Goal: Task Accomplishment & Management: Manage account settings

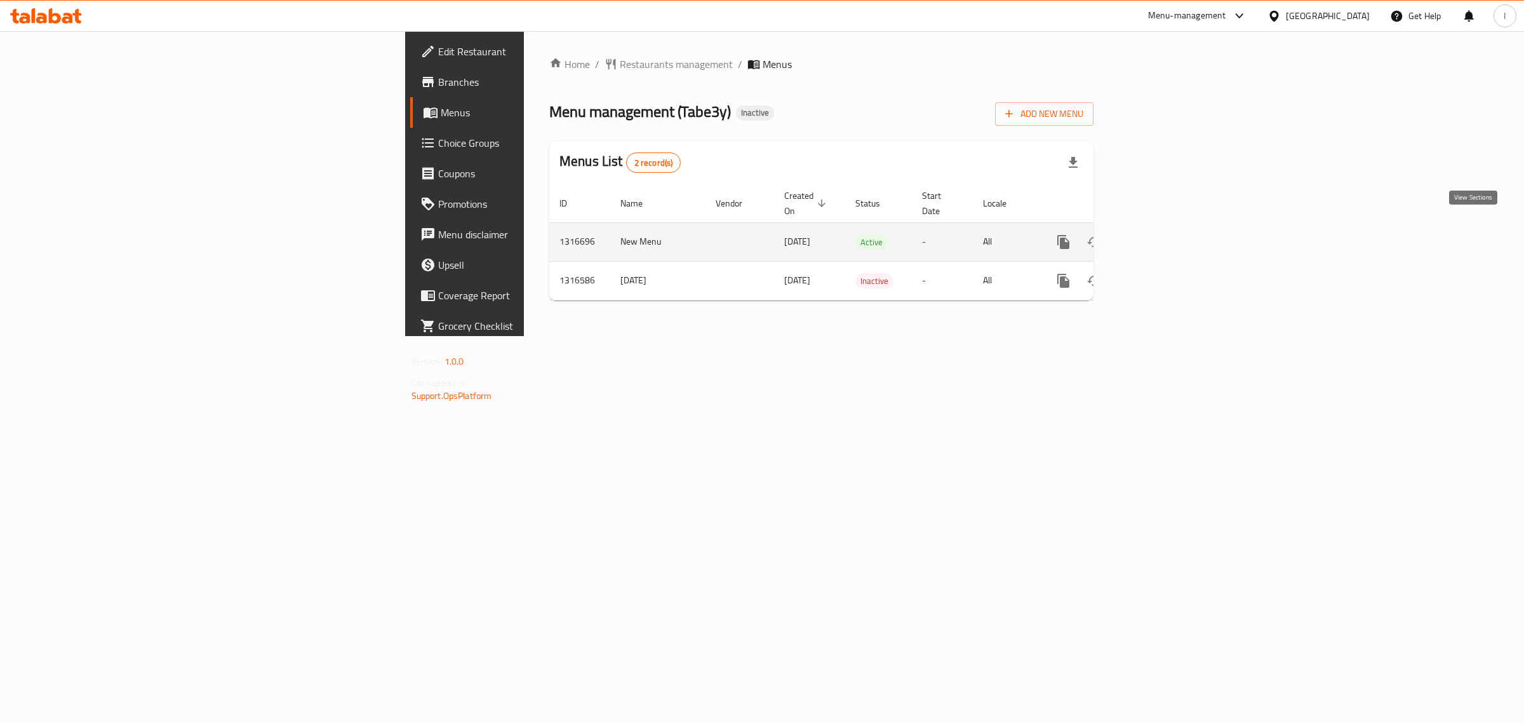
click at [1163, 234] on icon "enhanced table" at bounding box center [1155, 241] width 15 height 15
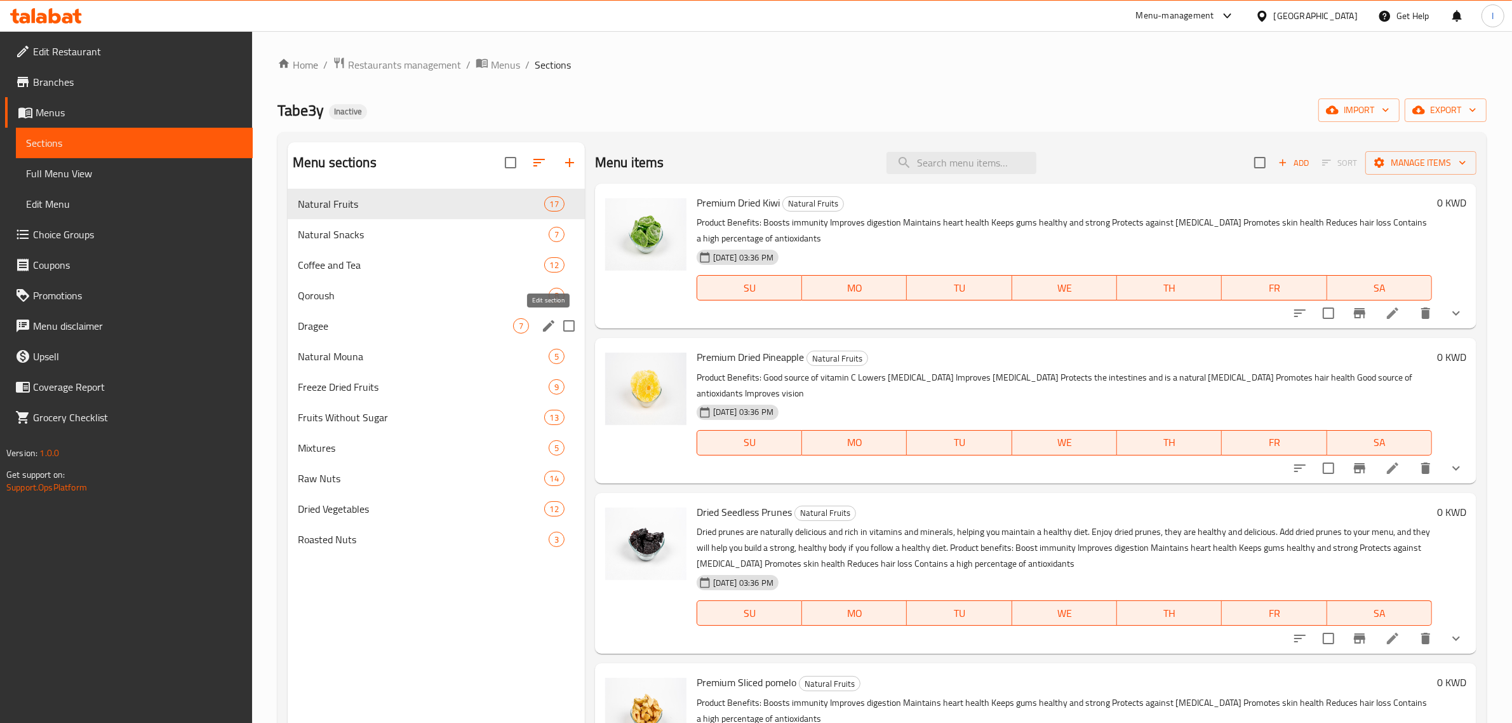
click at [551, 326] on icon "edit" at bounding box center [548, 325] width 15 height 15
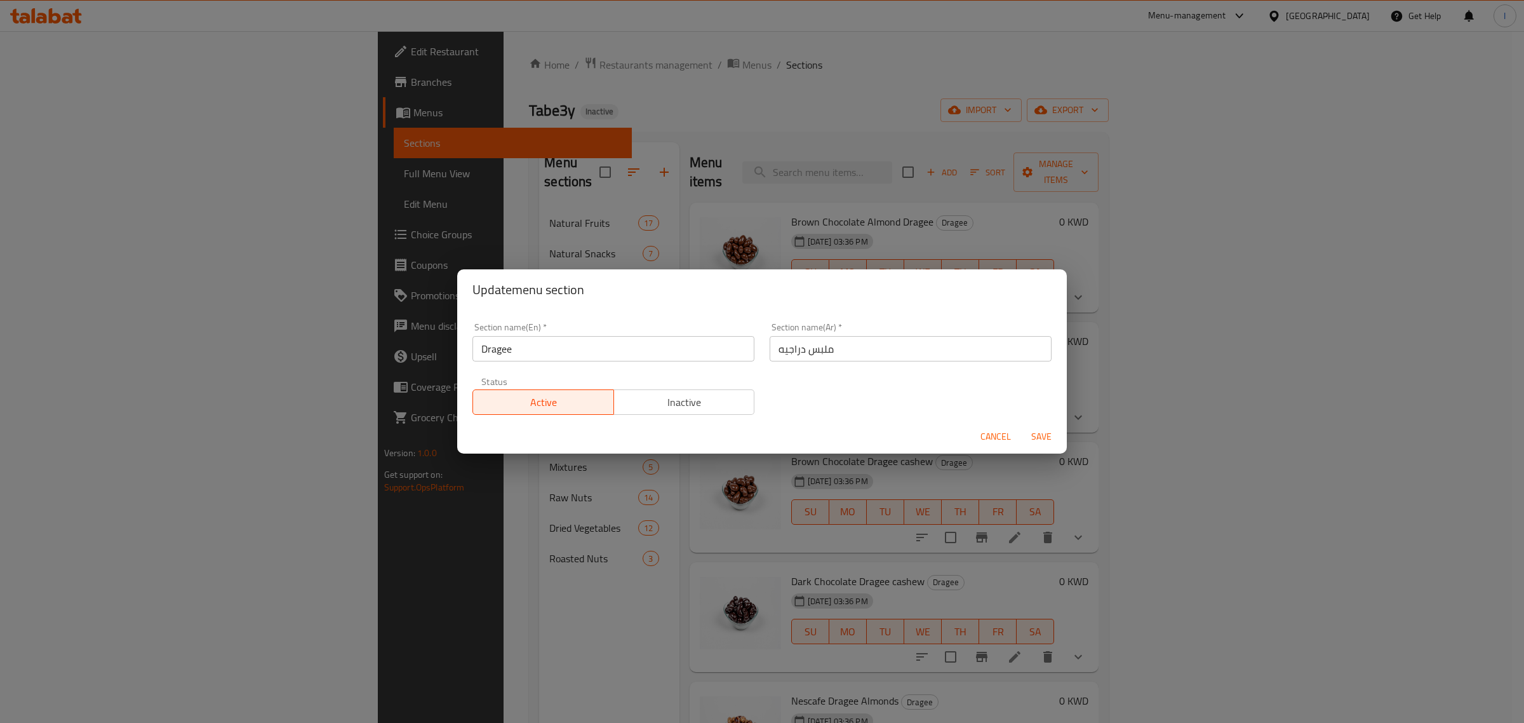
click at [601, 342] on input "Dragee" at bounding box center [614, 348] width 282 height 25
click at [808, 350] on input "ملبس دراجيه" at bounding box center [911, 348] width 282 height 25
type input "دراجيه"
click at [1045, 434] on span "Save" at bounding box center [1041, 437] width 30 height 16
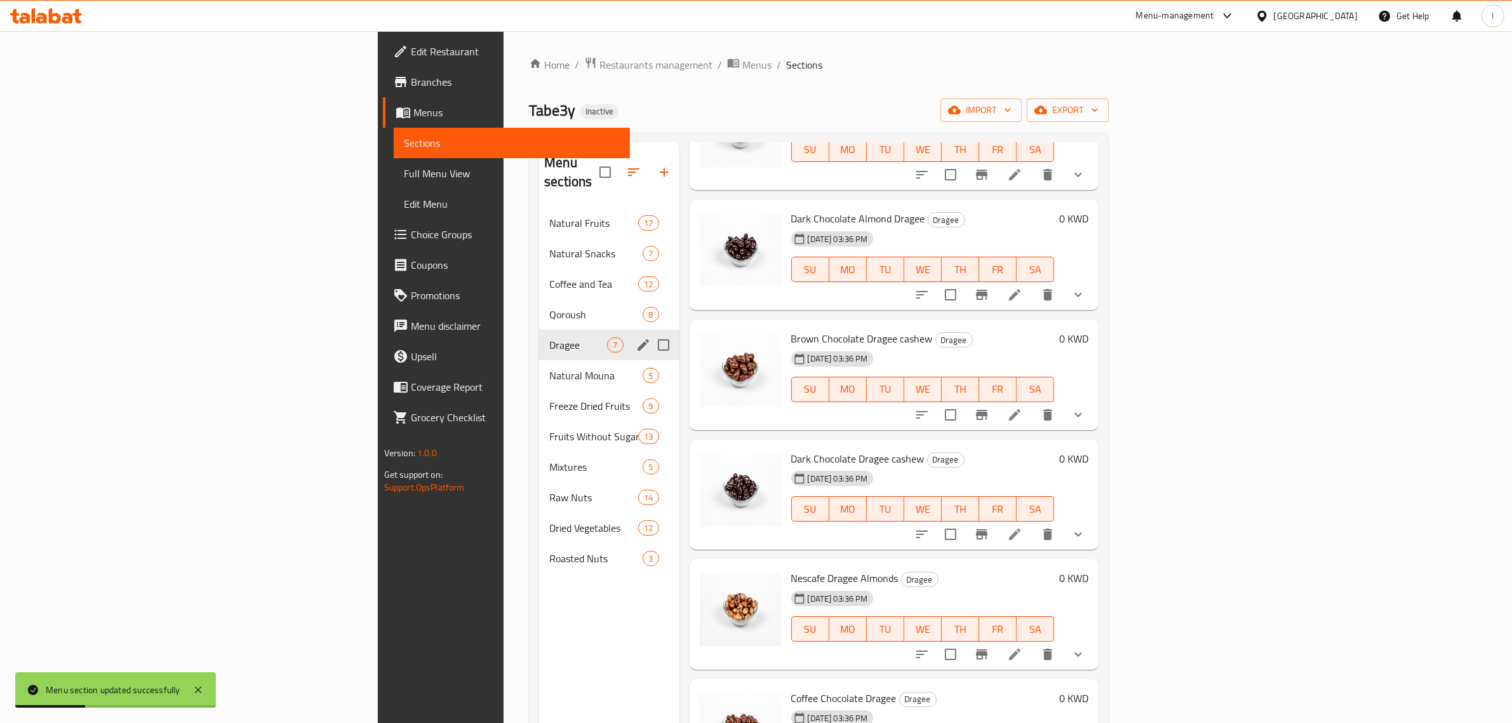
scroll to position [146, 0]
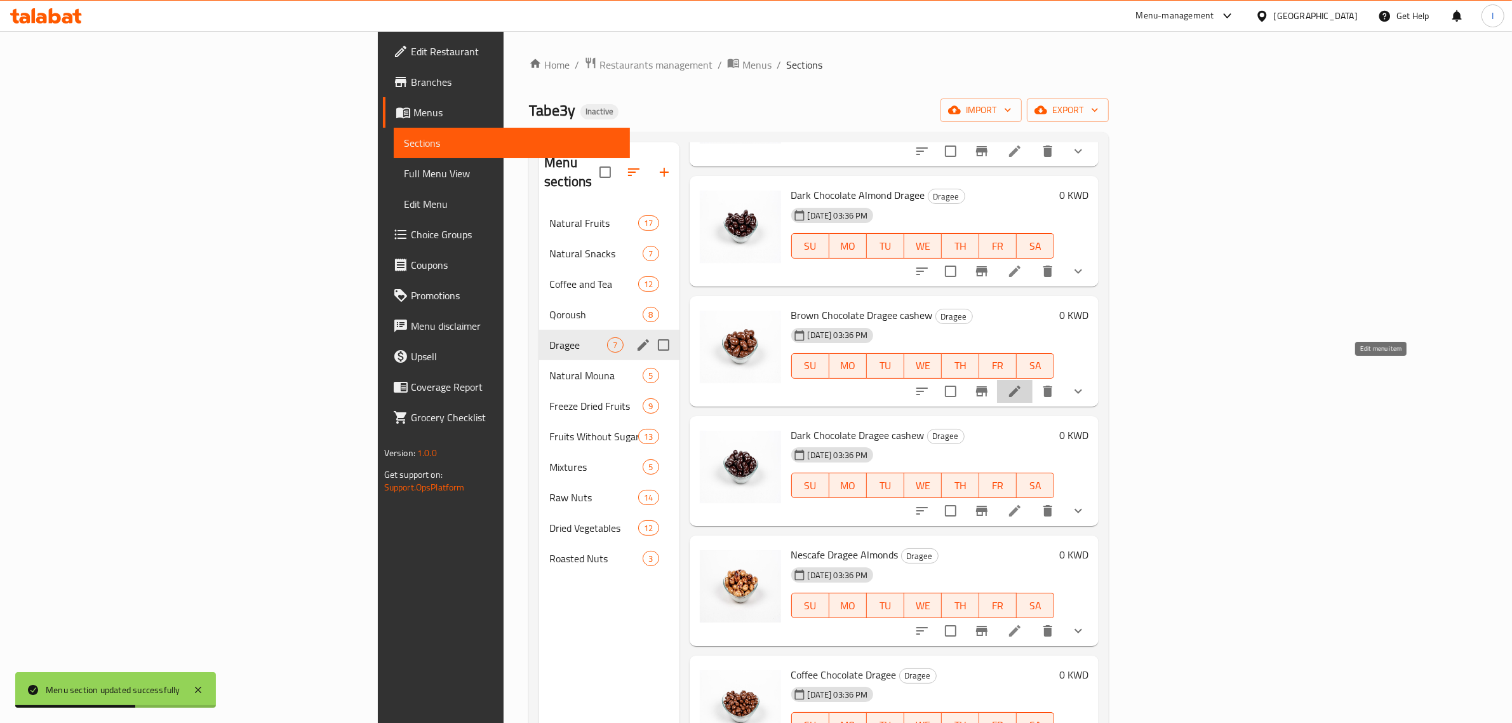
click at [1023, 384] on icon at bounding box center [1014, 391] width 15 height 15
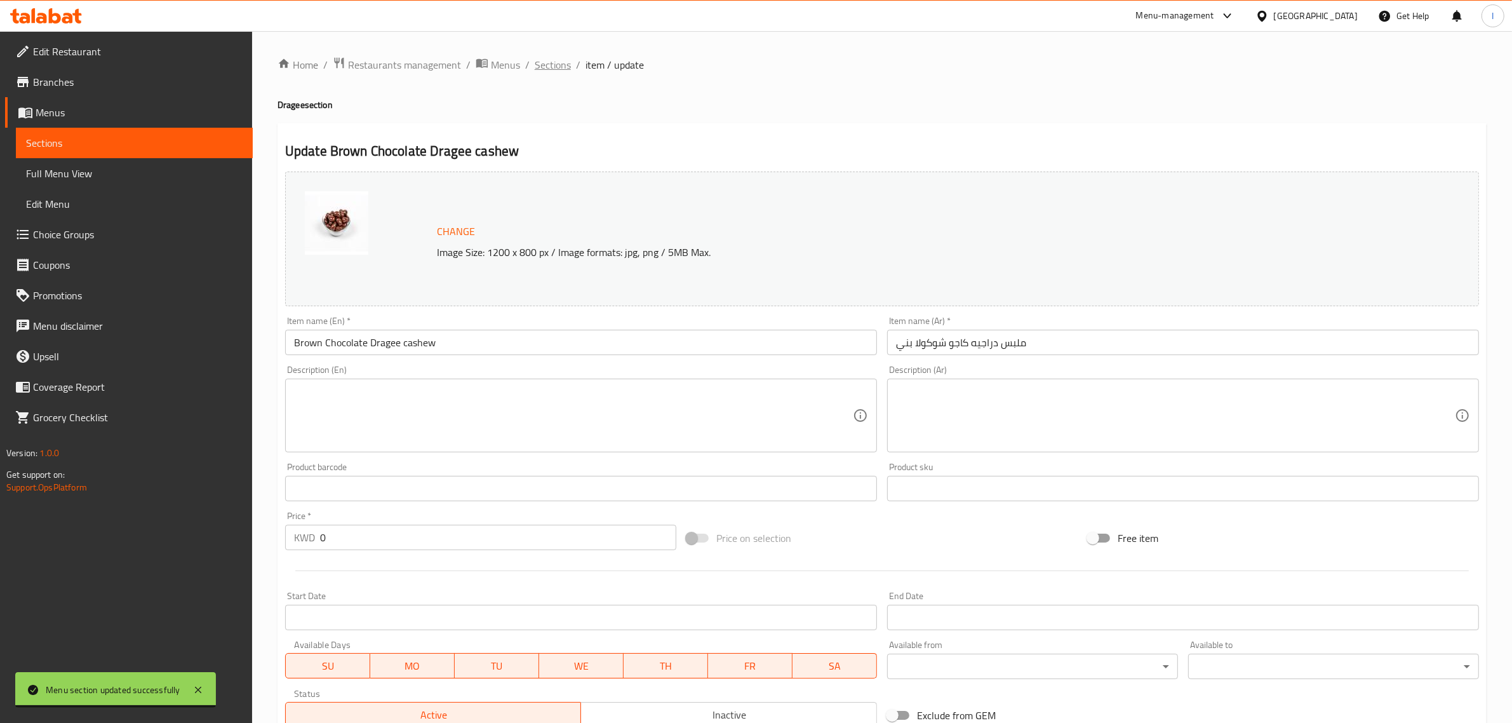
click at [551, 67] on span "Sections" at bounding box center [553, 64] width 36 height 15
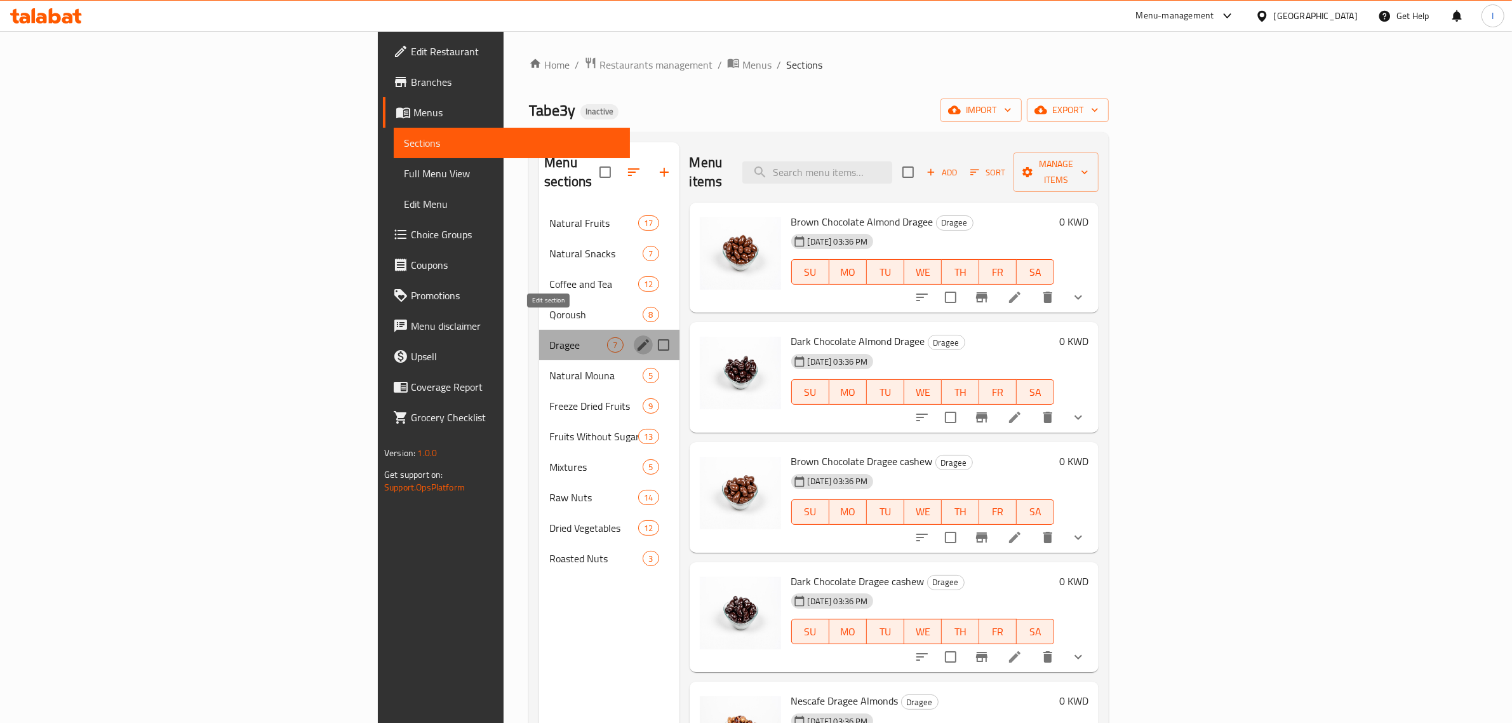
click at [638, 339] on icon "edit" at bounding box center [643, 344] width 11 height 11
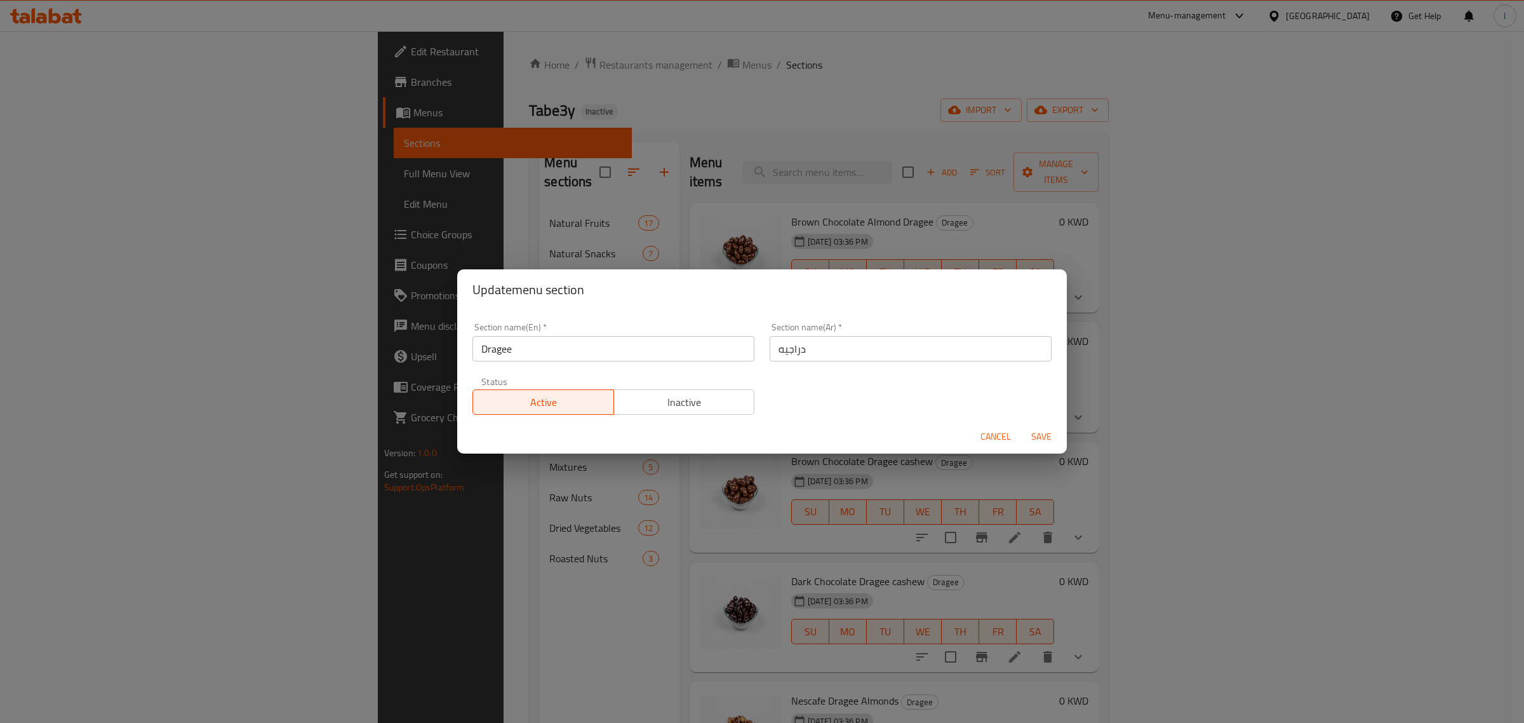
click at [690, 354] on input "Dragee" at bounding box center [614, 348] width 282 height 25
type input "Dragee Candy"
type input "ملبس دراجيه"
click at [1037, 435] on span "Save" at bounding box center [1041, 437] width 30 height 16
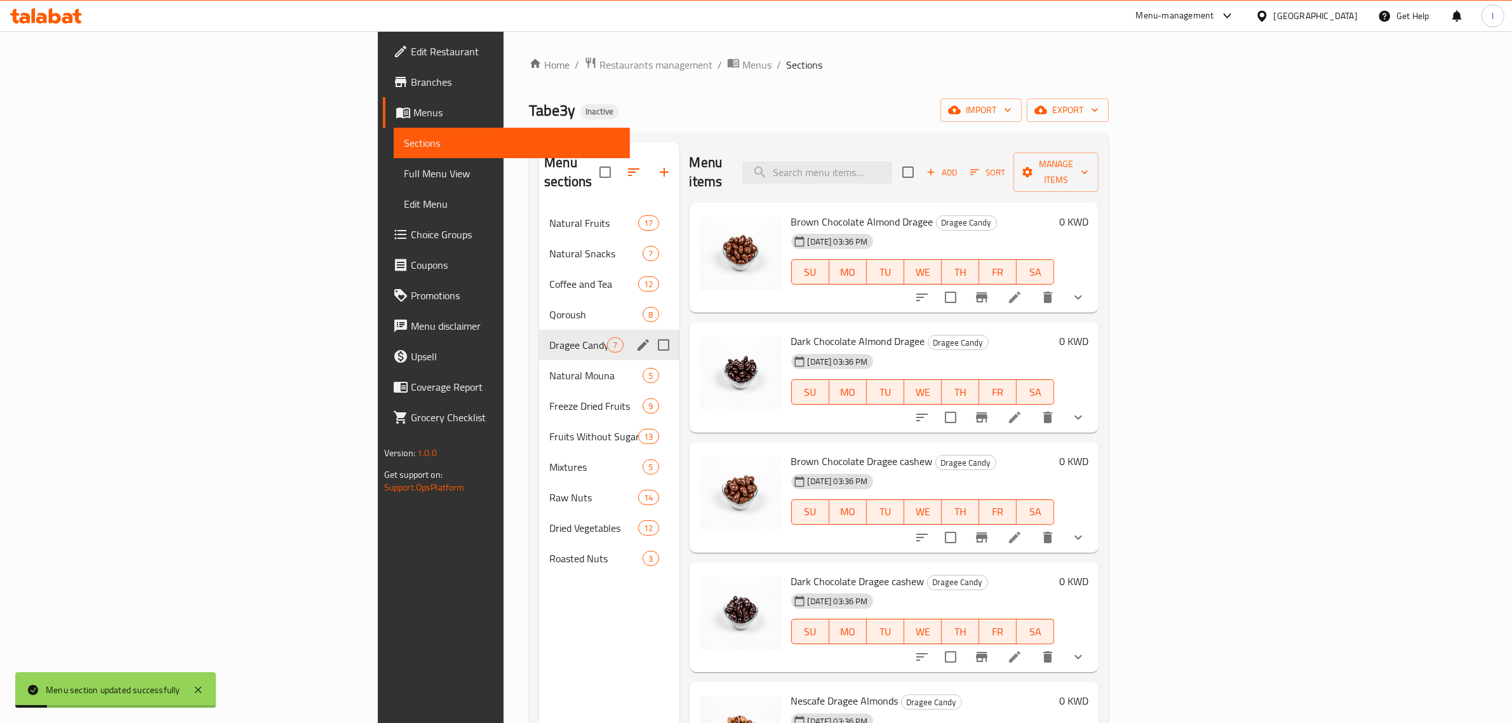
click at [1023, 290] on icon at bounding box center [1014, 297] width 15 height 15
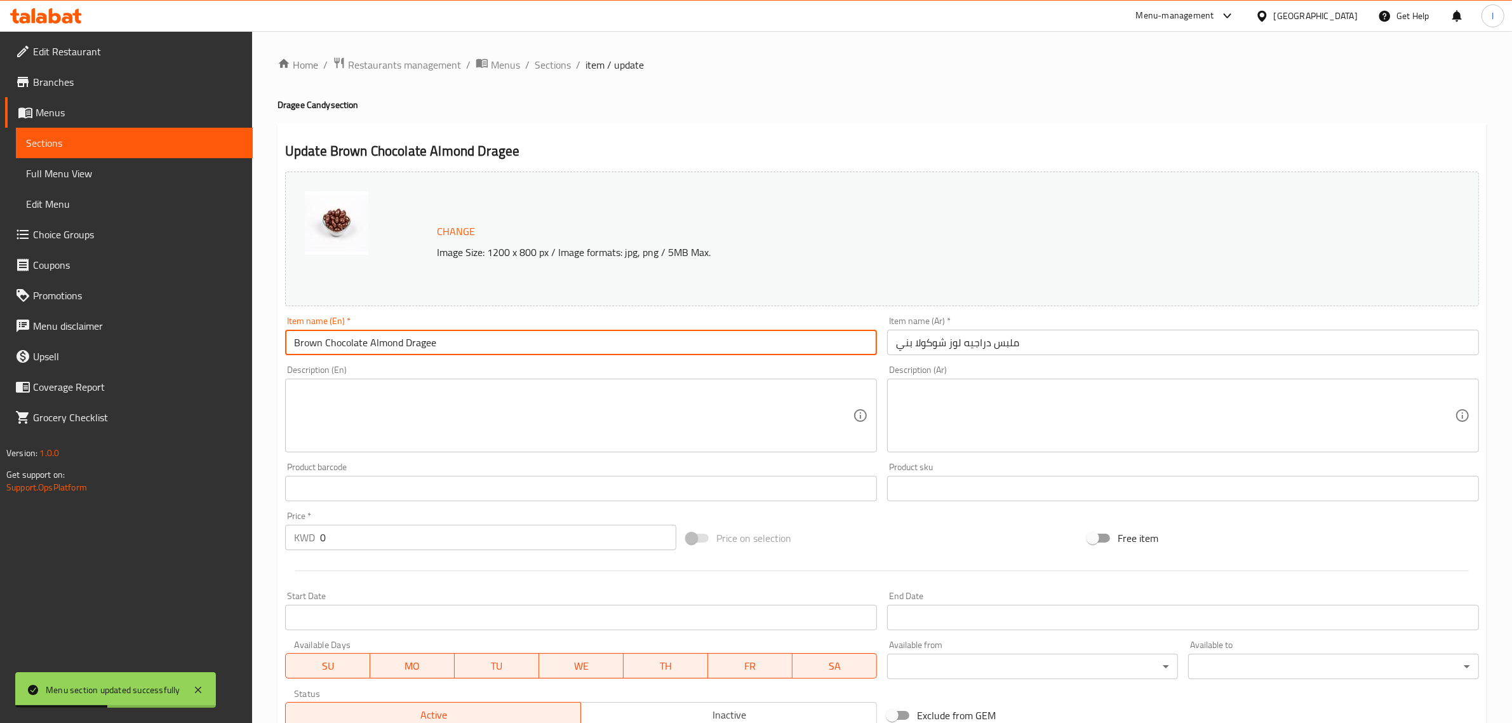
click at [451, 347] on input "Brown Chocolate Almond Dragee" at bounding box center [581, 342] width 592 height 25
drag, startPoint x: 474, startPoint y: 346, endPoint x: 296, endPoint y: 330, distance: 179.2
click at [296, 330] on input "Brown Chocolate Almond Dragee candy" at bounding box center [581, 342] width 592 height 25
click at [445, 345] on input "Brown Chocolate Almond Dragee Candy" at bounding box center [581, 342] width 592 height 25
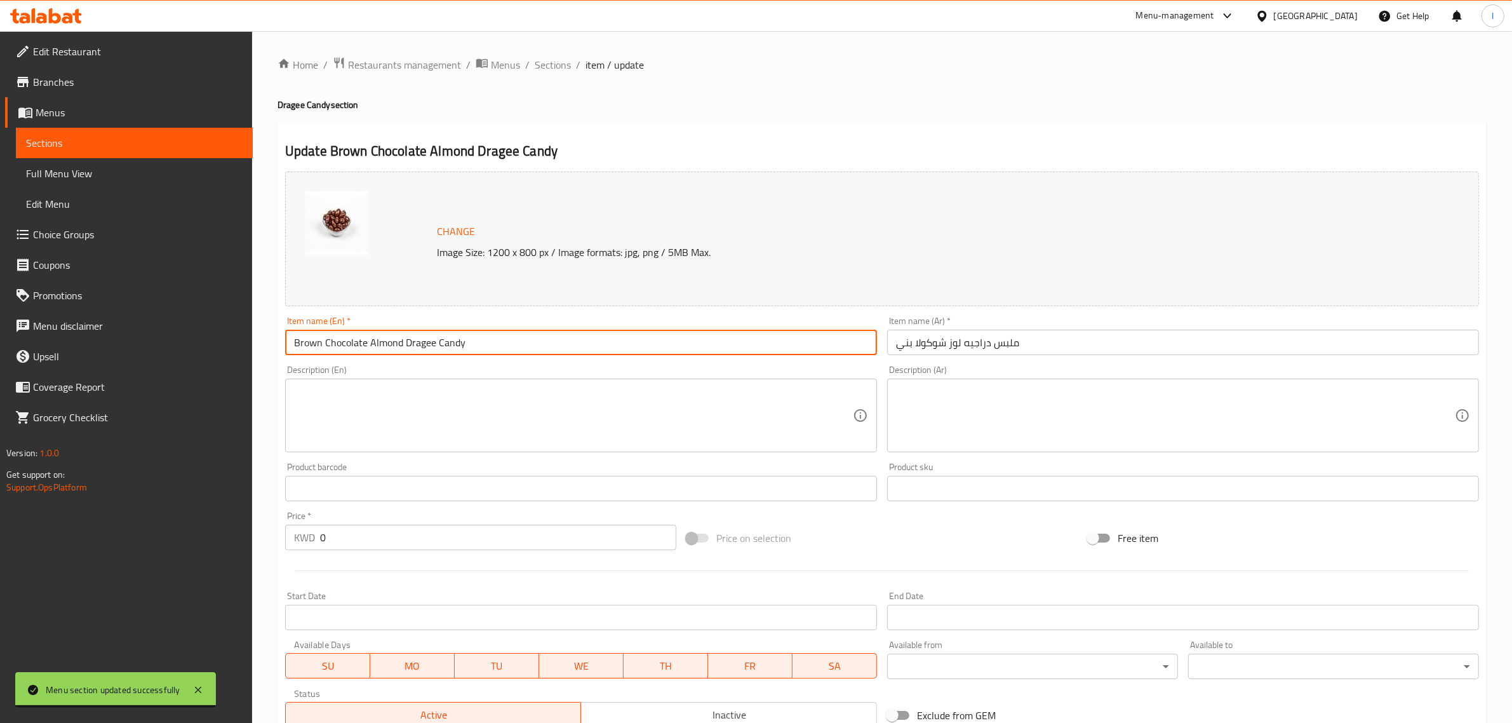
click at [480, 345] on input "Brown Chocolate Almond Dragee Candy" at bounding box center [581, 342] width 592 height 25
drag, startPoint x: 491, startPoint y: 344, endPoint x: 403, endPoint y: 347, distance: 87.7
click at [403, 347] on input "Brown Chocolate Almond Dragee Candy" at bounding box center [581, 342] width 592 height 25
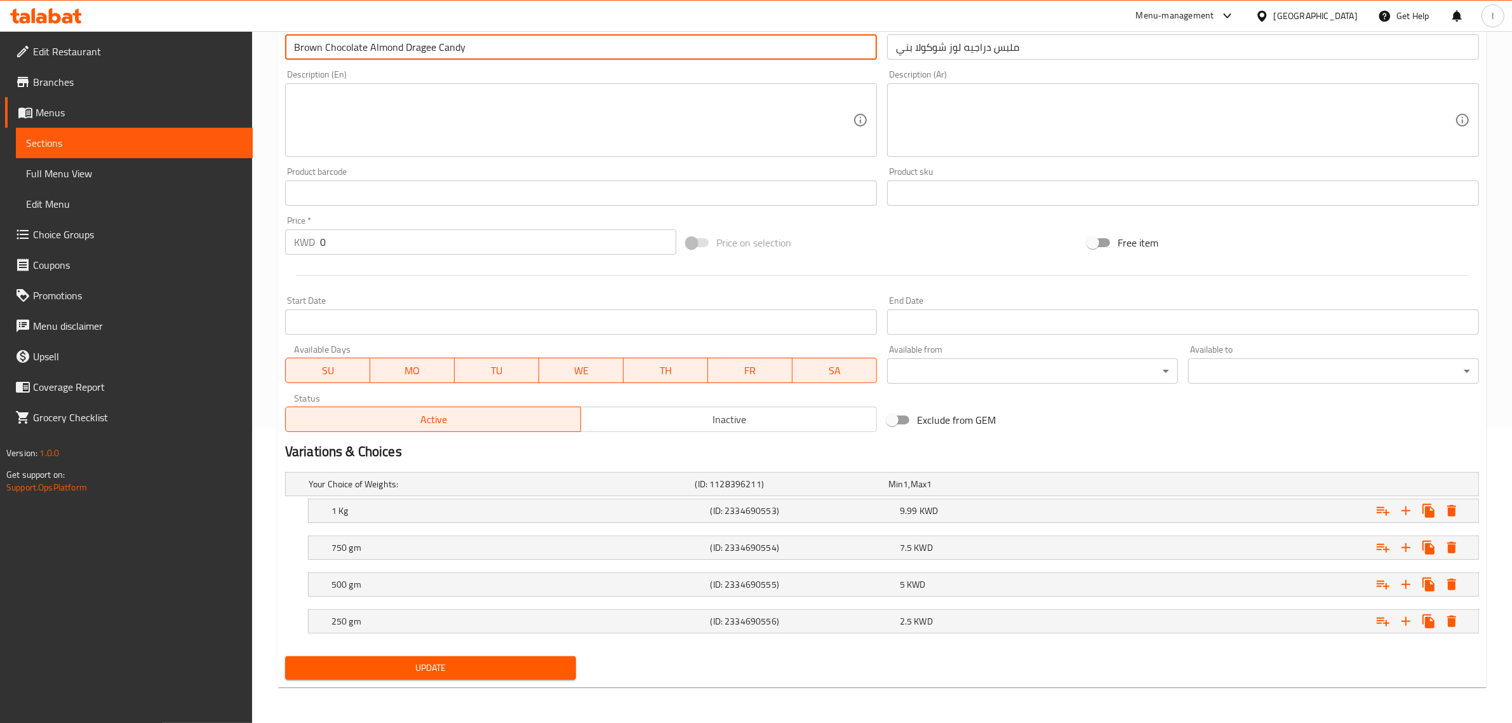
type input "Brown Chocolate Almond Dragee Candy"
click at [420, 664] on span "Update" at bounding box center [430, 668] width 271 height 16
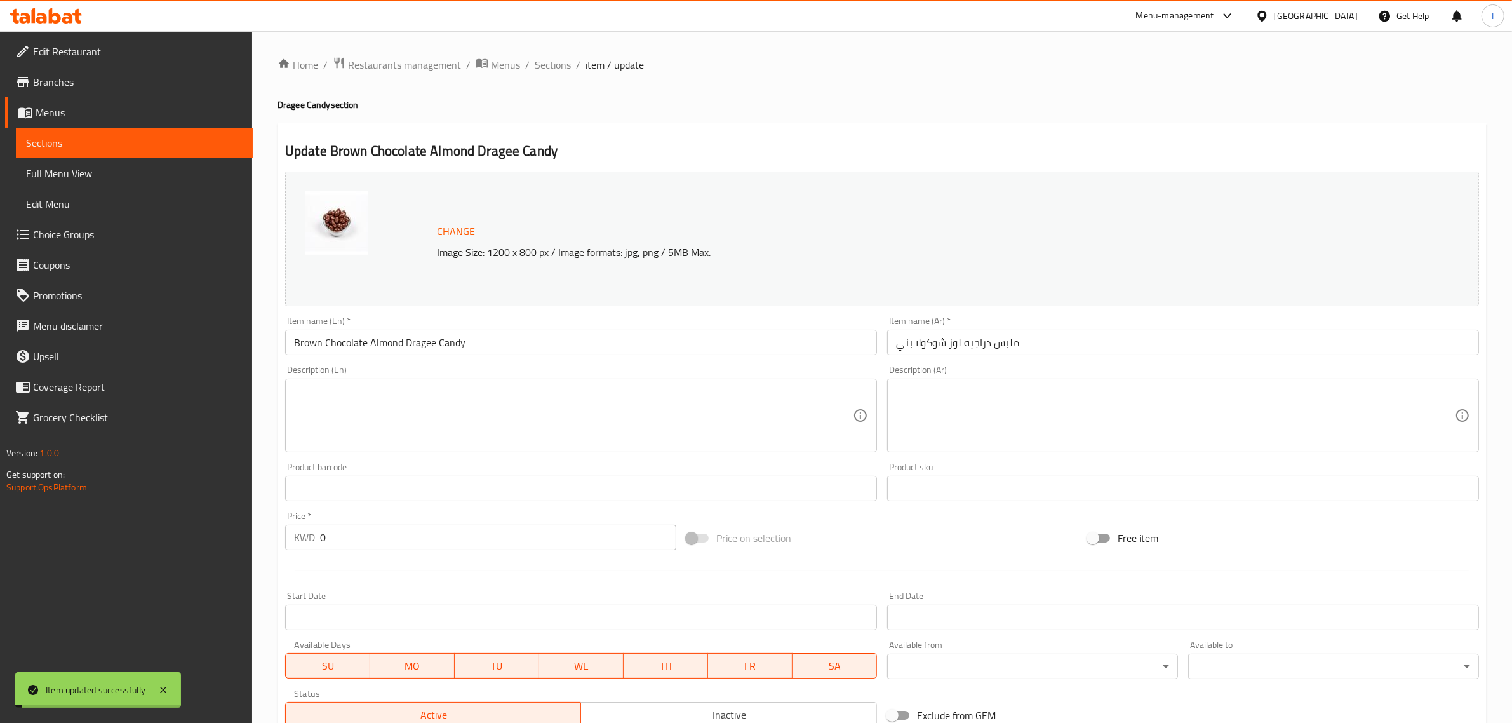
drag, startPoint x: 557, startPoint y: 65, endPoint x: 569, endPoint y: 86, distance: 24.2
click at [557, 65] on span "Sections" at bounding box center [553, 64] width 36 height 15
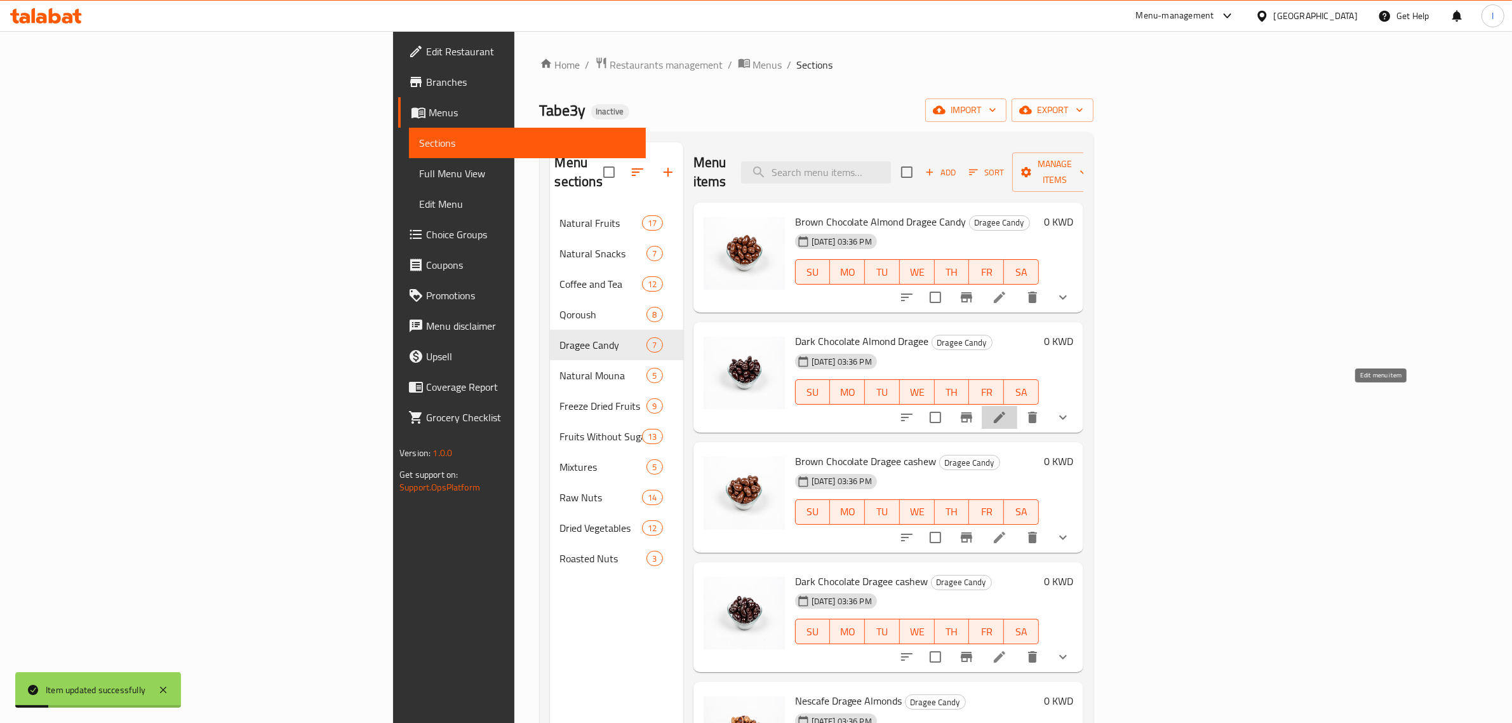
click at [1005, 412] on icon at bounding box center [999, 417] width 11 height 11
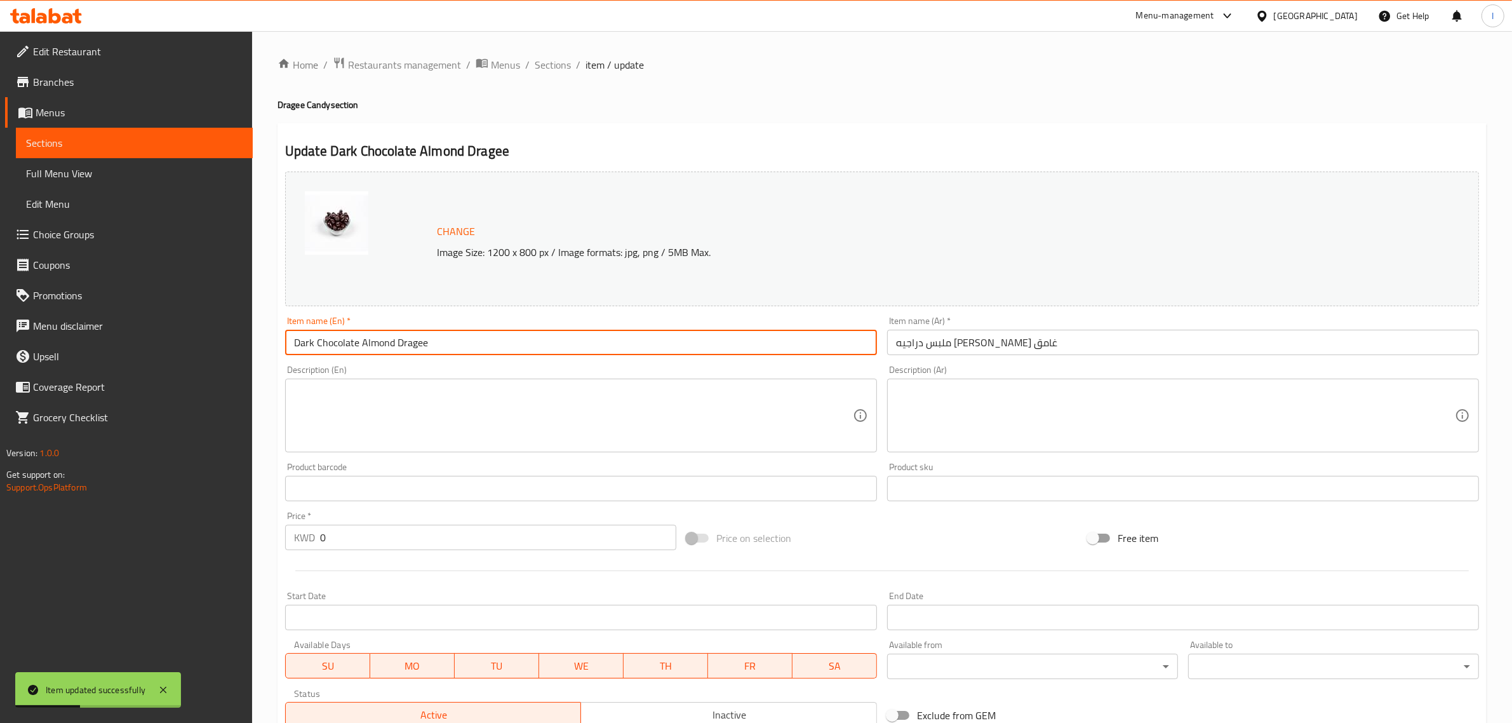
drag, startPoint x: 455, startPoint y: 344, endPoint x: 395, endPoint y: 351, distance: 60.7
click at [395, 351] on input "Dark Chocolate Almond Dragee" at bounding box center [581, 342] width 592 height 25
paste input "Candy"
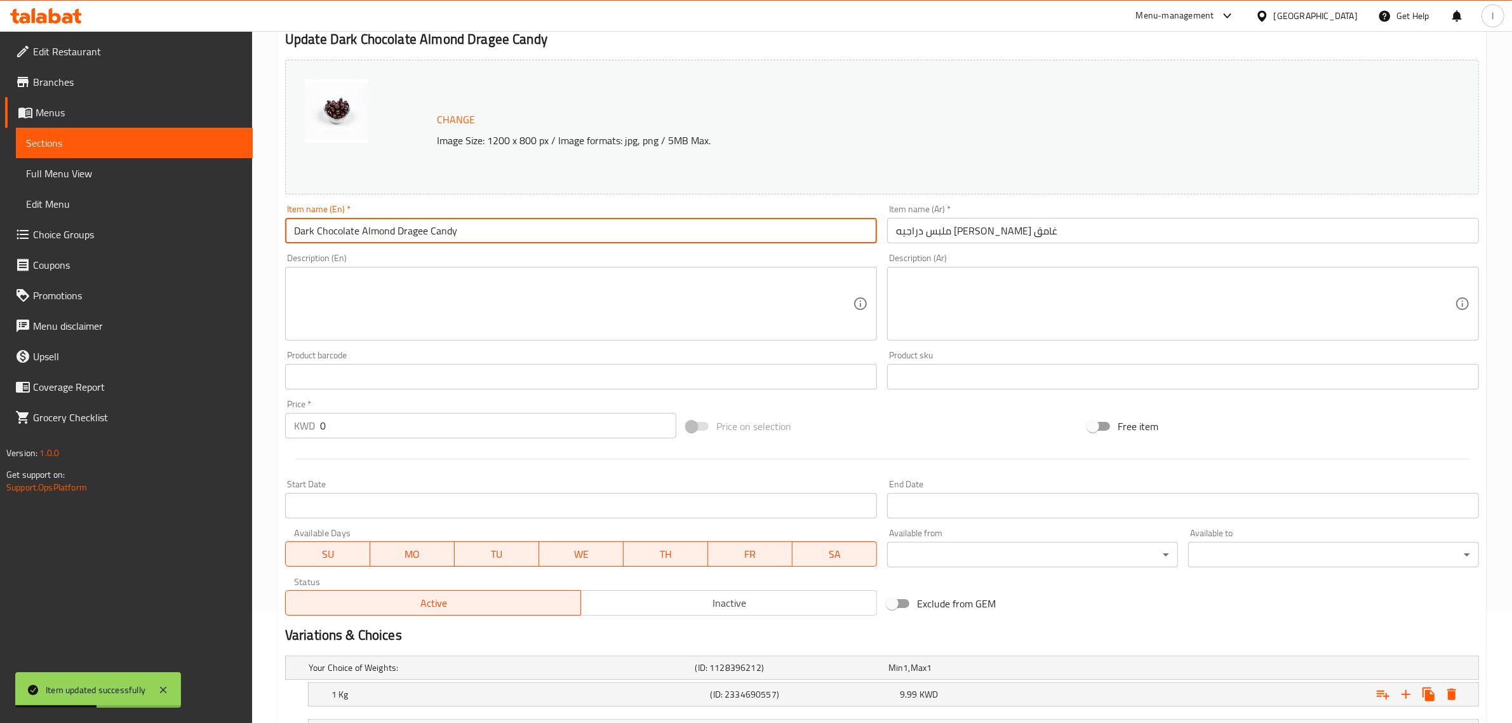
scroll to position [296, 0]
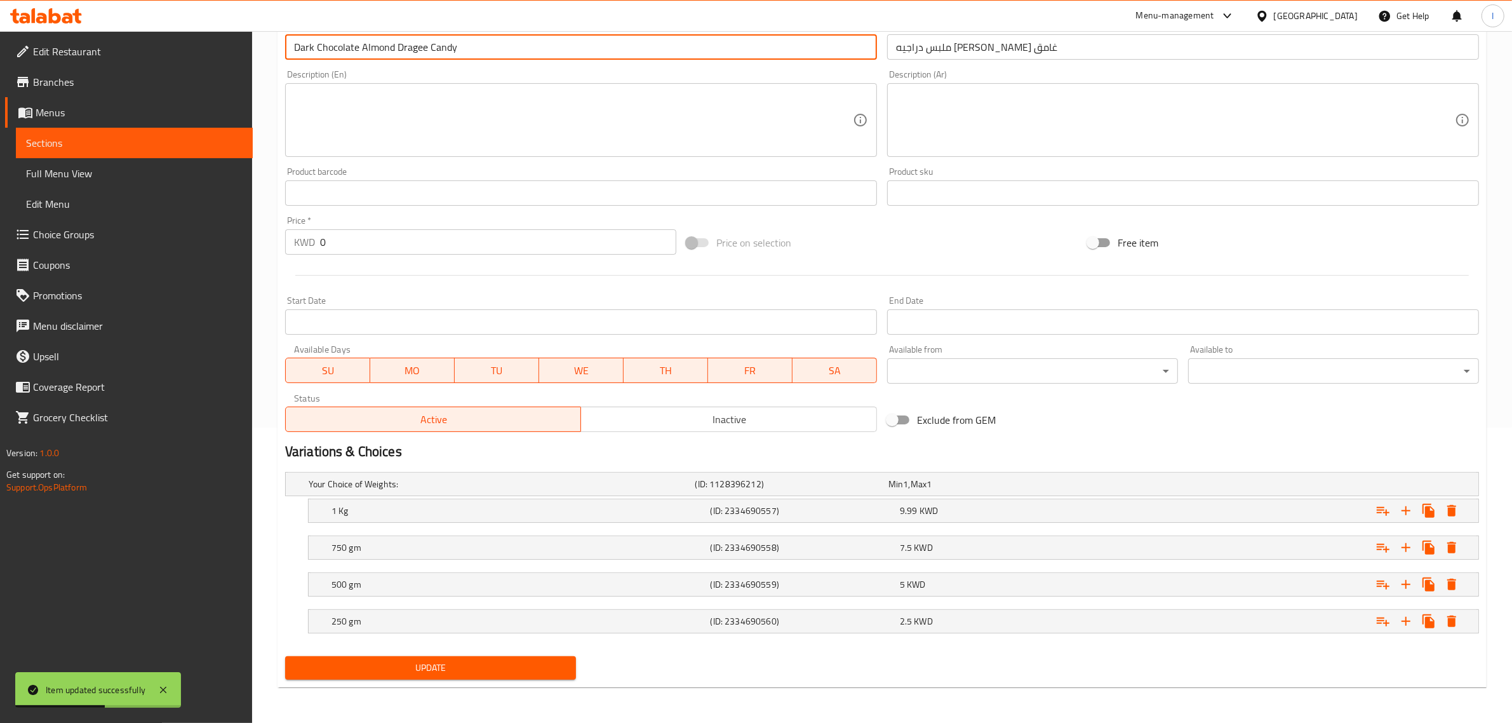
type input "Dark Chocolate Almond Dragee Candy"
click at [386, 662] on span "Update" at bounding box center [430, 668] width 271 height 16
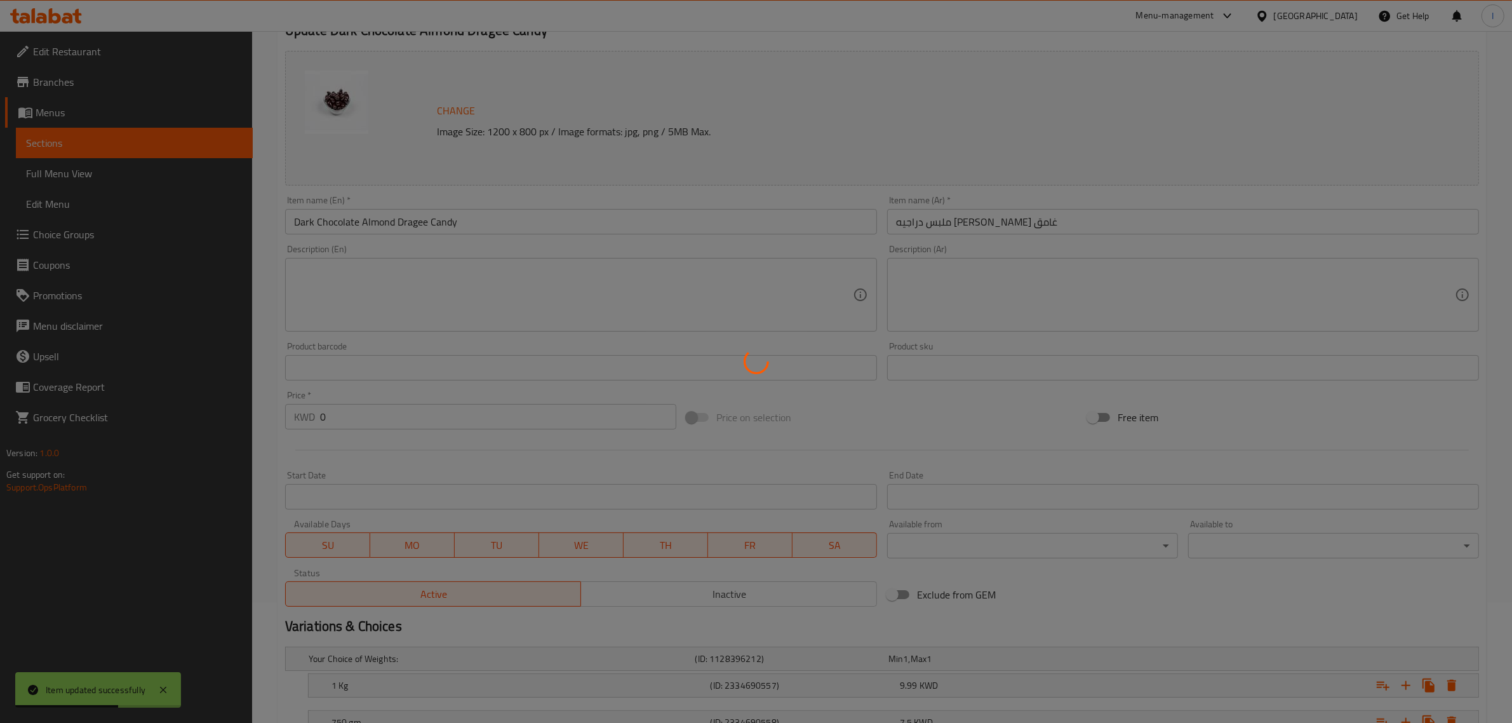
scroll to position [0, 0]
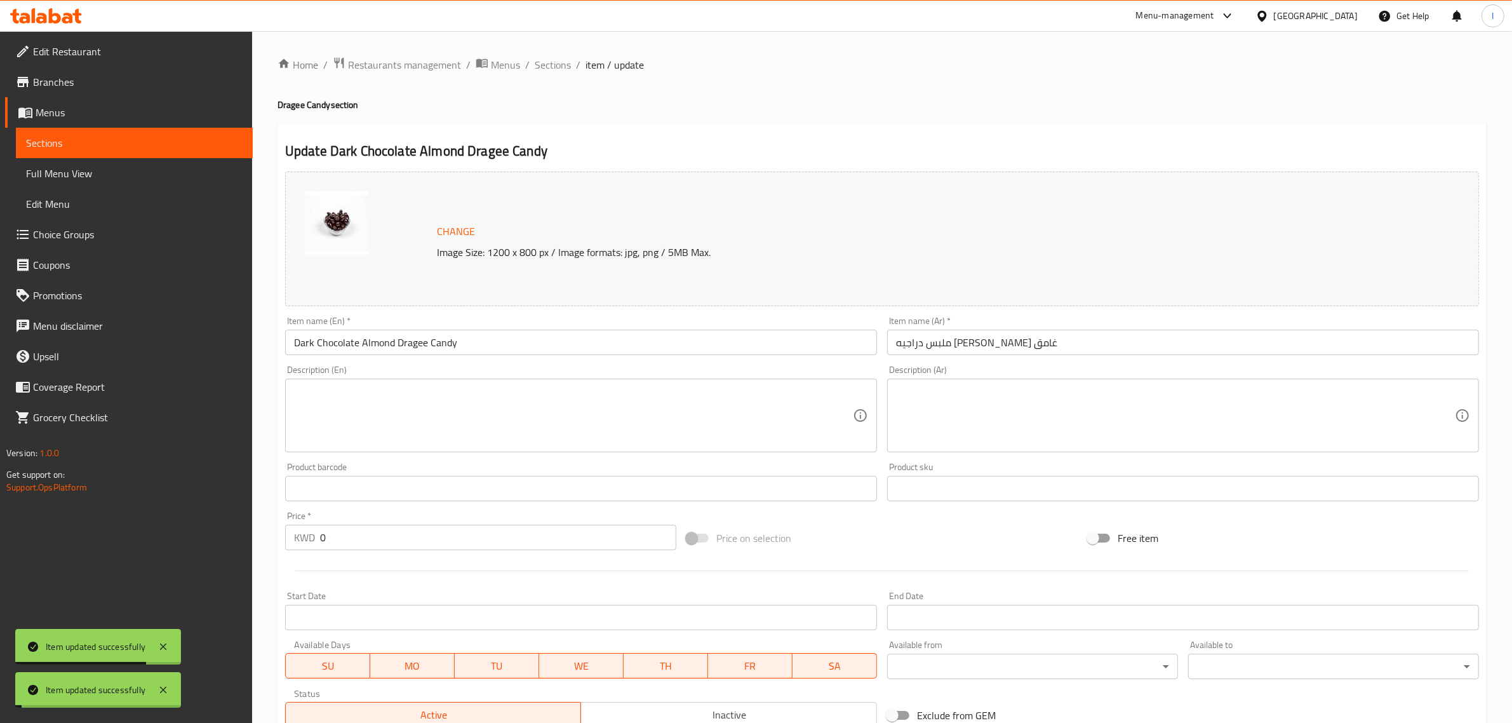
click at [548, 64] on span "Sections" at bounding box center [553, 64] width 36 height 15
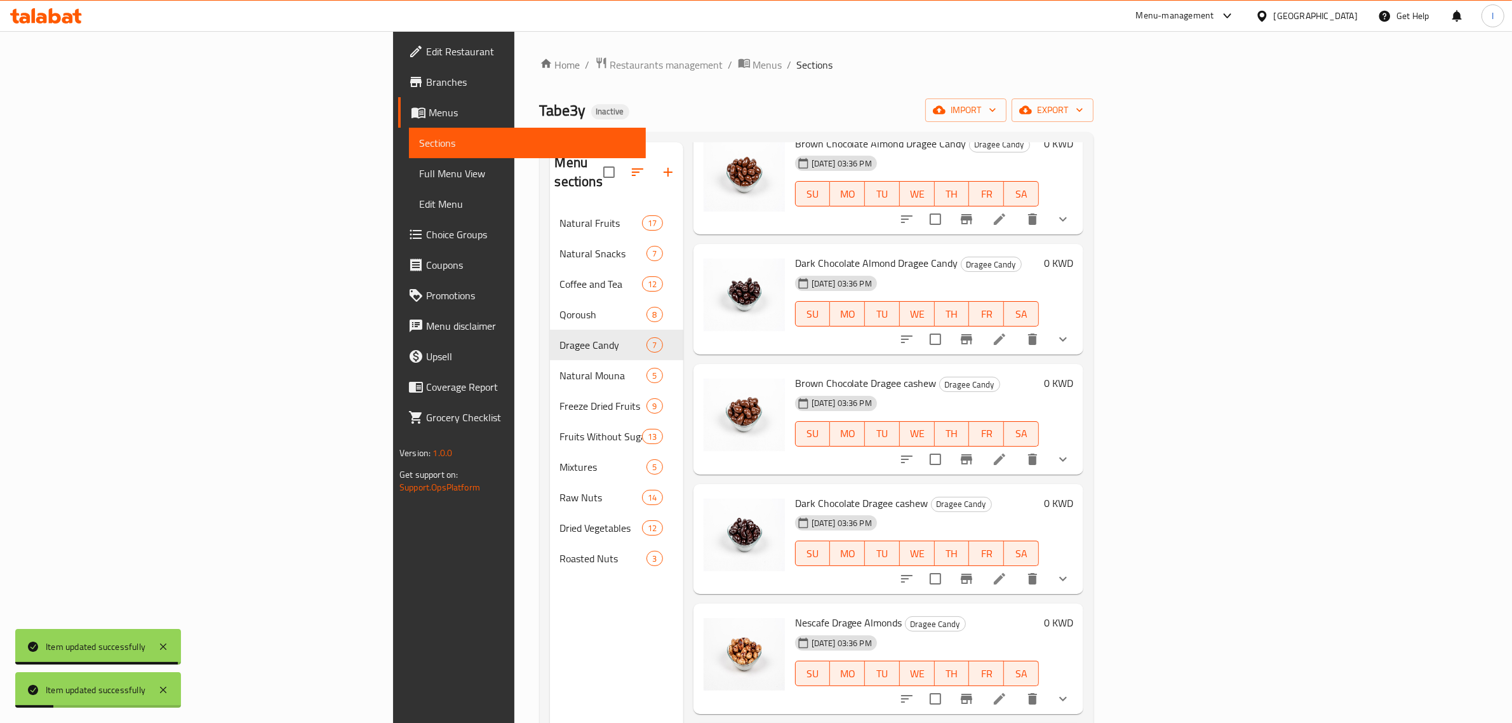
scroll to position [79, 0]
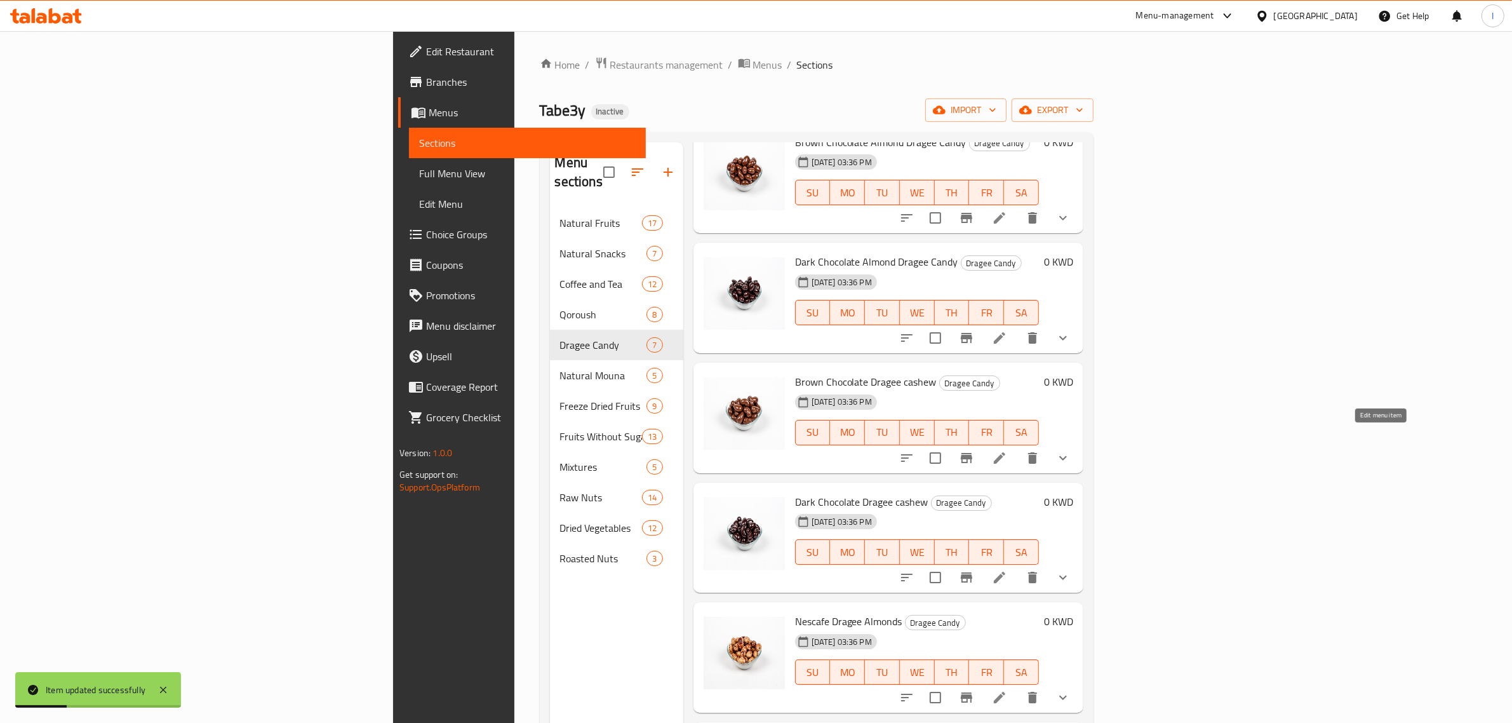
click at [1007, 450] on icon at bounding box center [999, 457] width 15 height 15
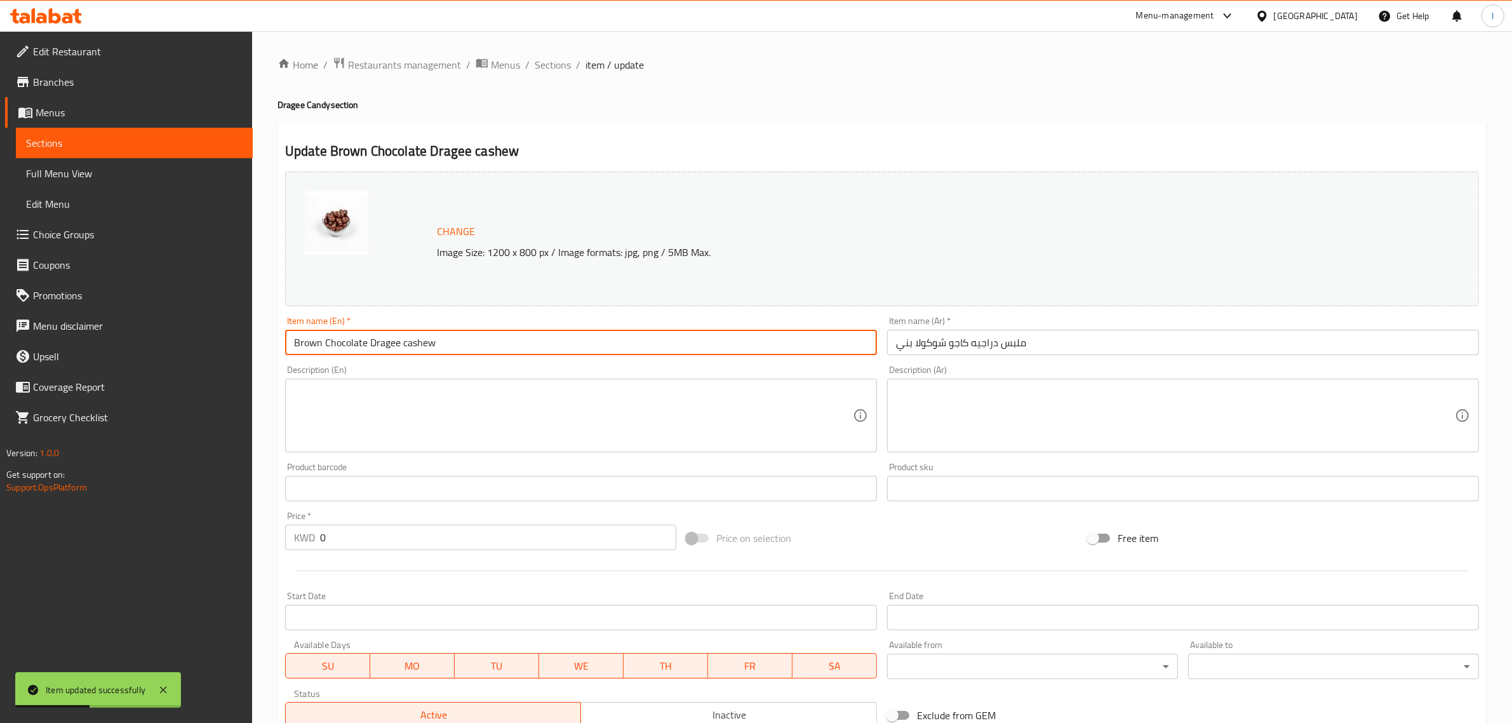
drag, startPoint x: 500, startPoint y: 345, endPoint x: 392, endPoint y: 345, distance: 108.6
click at [392, 345] on input "Brown Chocolate Dragee cashew" at bounding box center [581, 342] width 592 height 25
click at [386, 345] on input "Brown Chocolate Dragee cashew" at bounding box center [581, 342] width 592 height 25
click at [385, 345] on input "Brown Chocolate Dragee cashew" at bounding box center [581, 342] width 592 height 25
click at [427, 343] on input "Brown Chocolate cashew" at bounding box center [581, 342] width 592 height 25
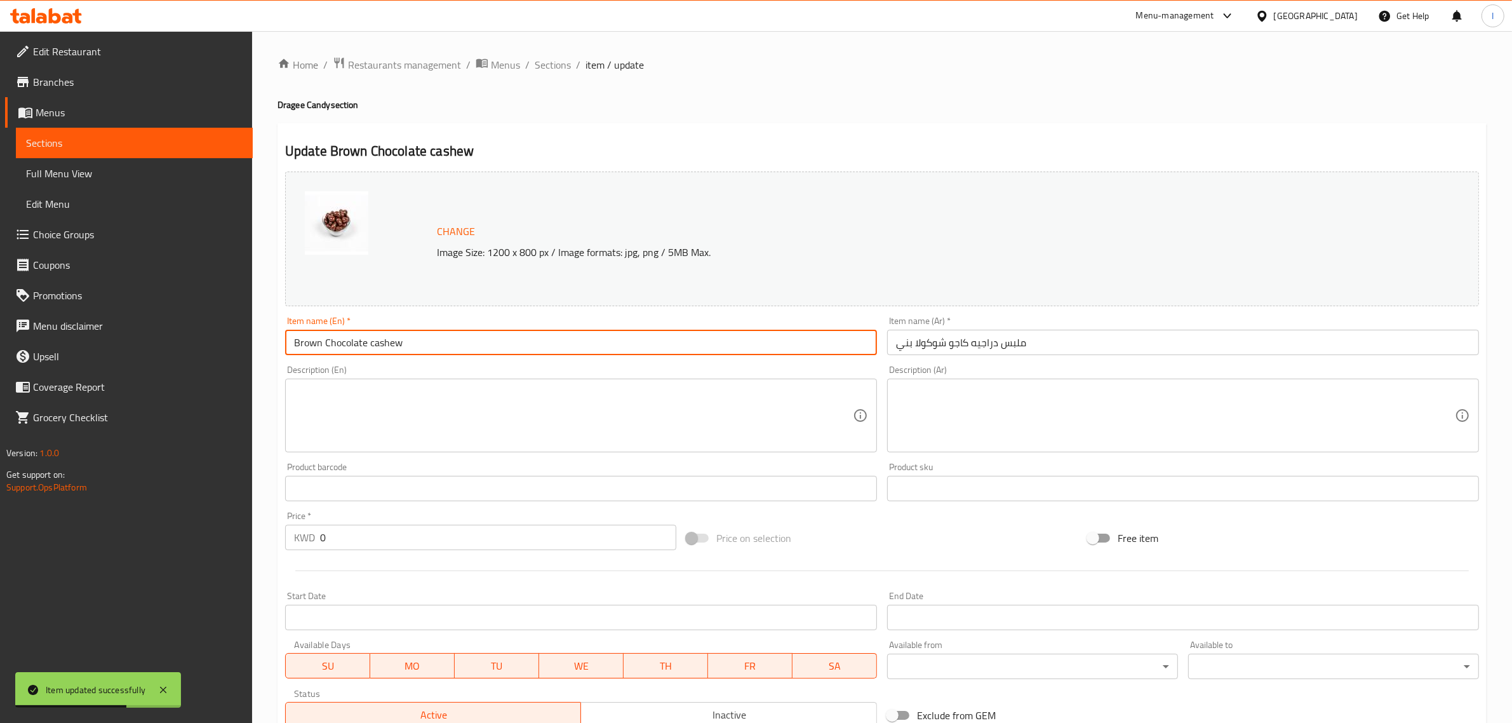
paste input "Dragee"
drag, startPoint x: 467, startPoint y: 344, endPoint x: 404, endPoint y: 345, distance: 63.5
click at [404, 345] on input "Brown Chocolate cashew Dragee Candy" at bounding box center [581, 342] width 592 height 25
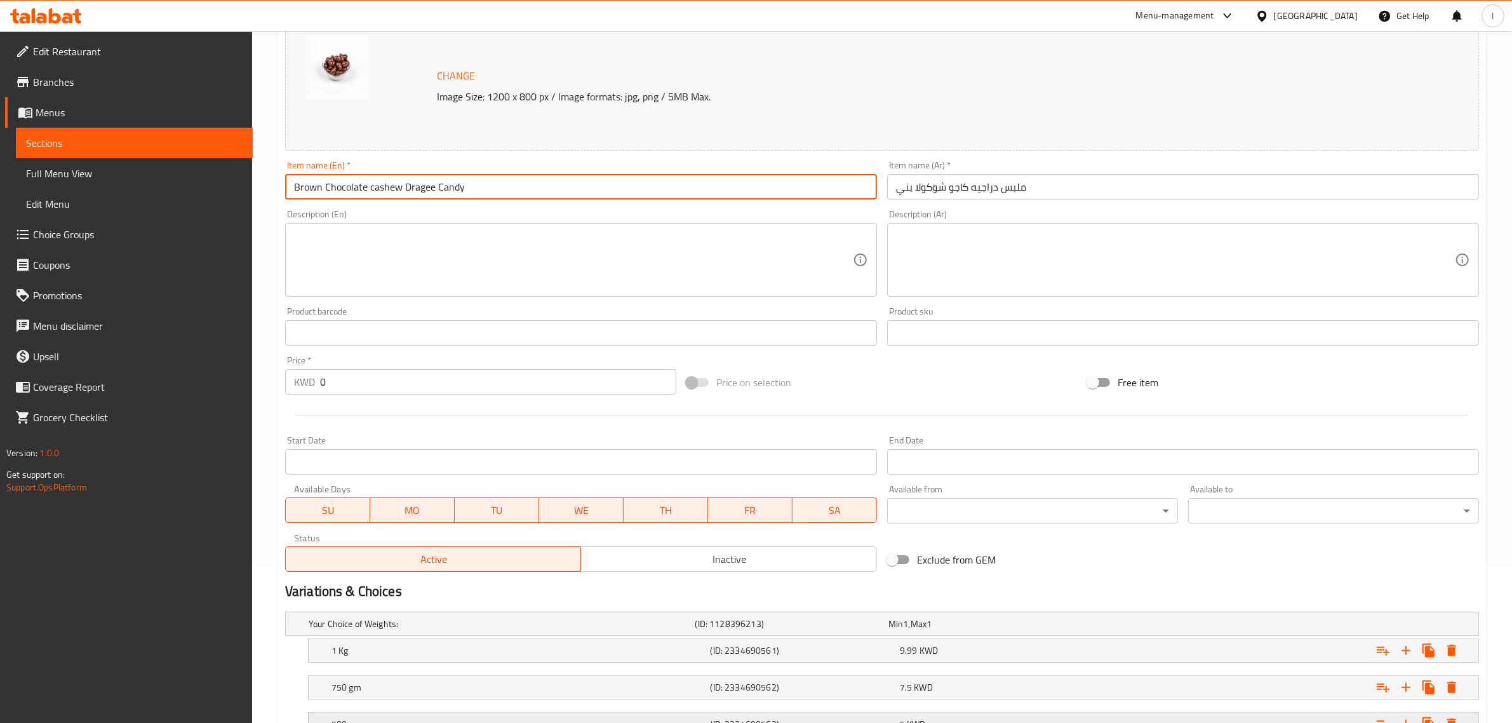
scroll to position [296, 0]
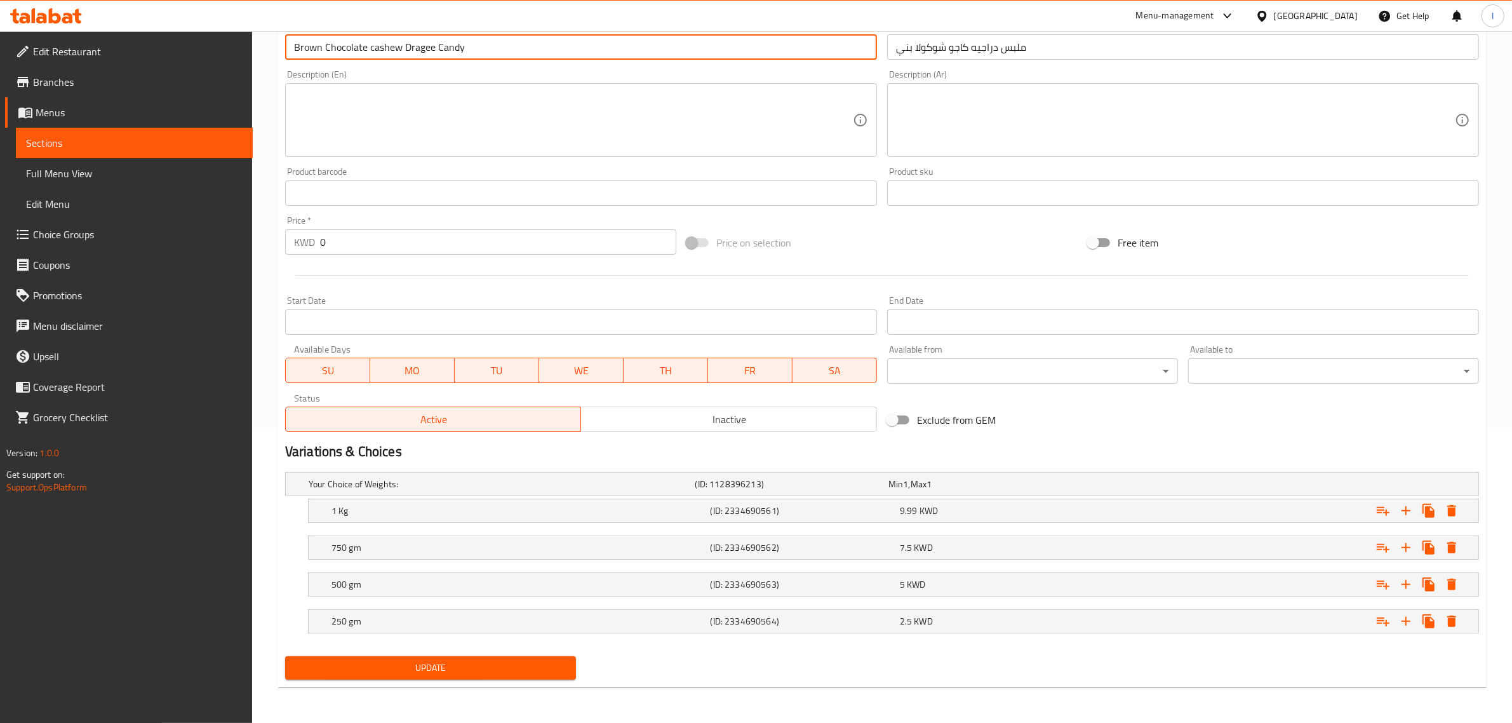
type input "Brown Chocolate cashew Dragee Candy"
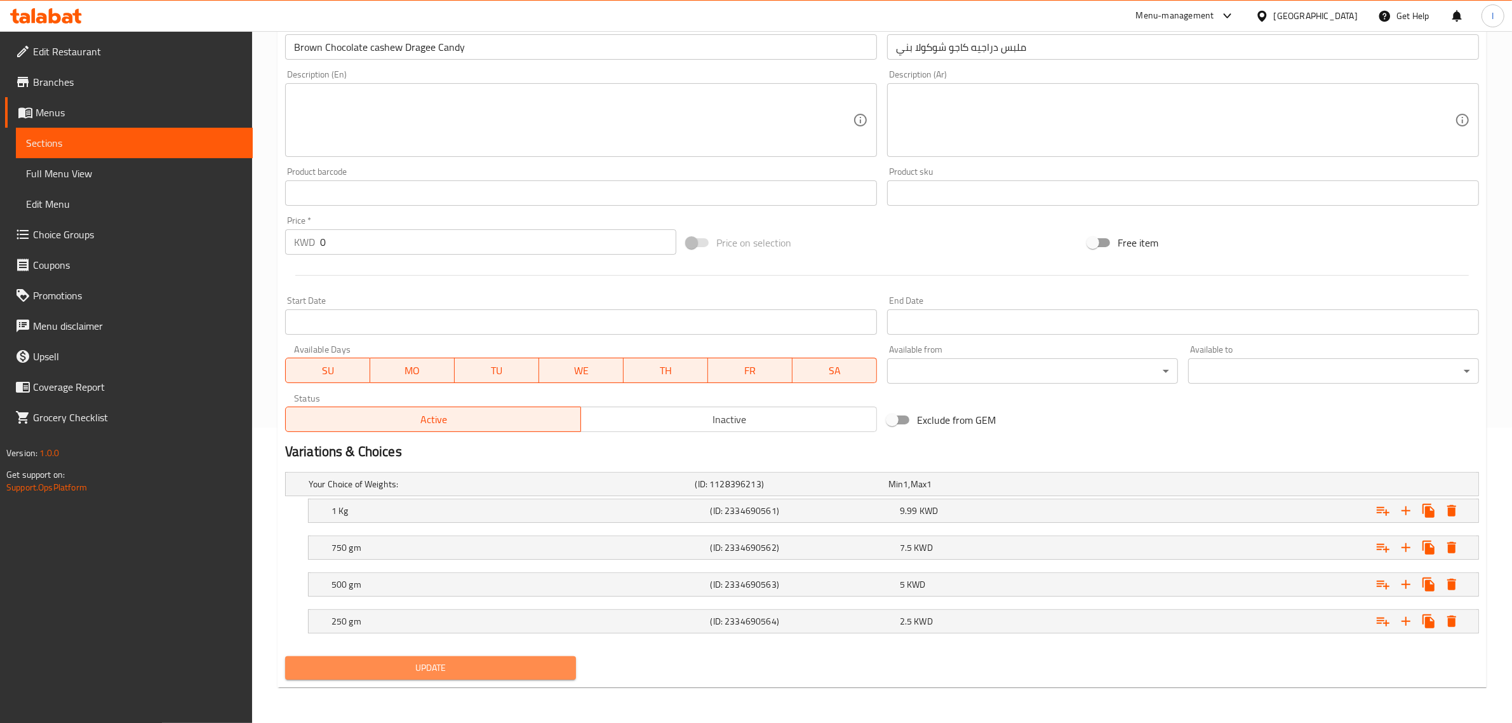
click at [403, 671] on span "Update" at bounding box center [430, 668] width 271 height 16
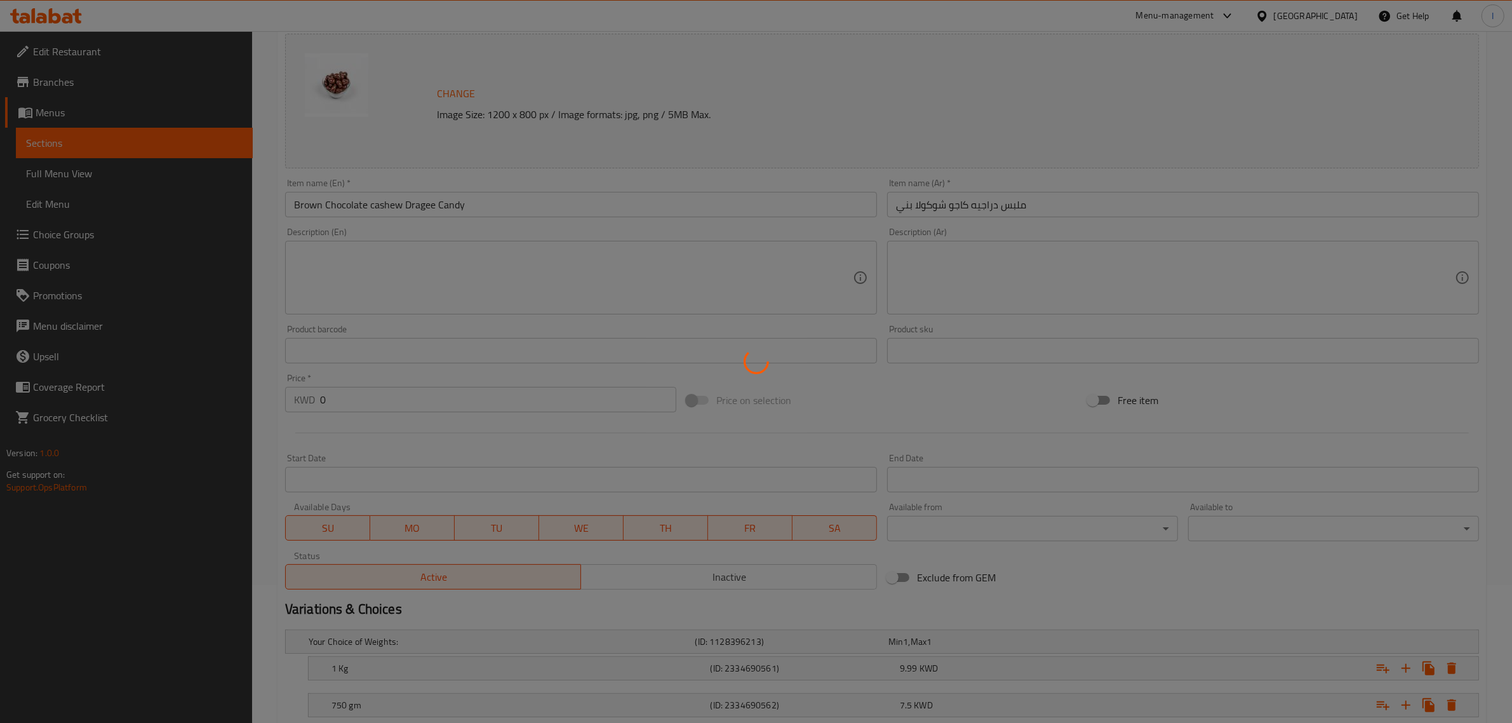
scroll to position [0, 0]
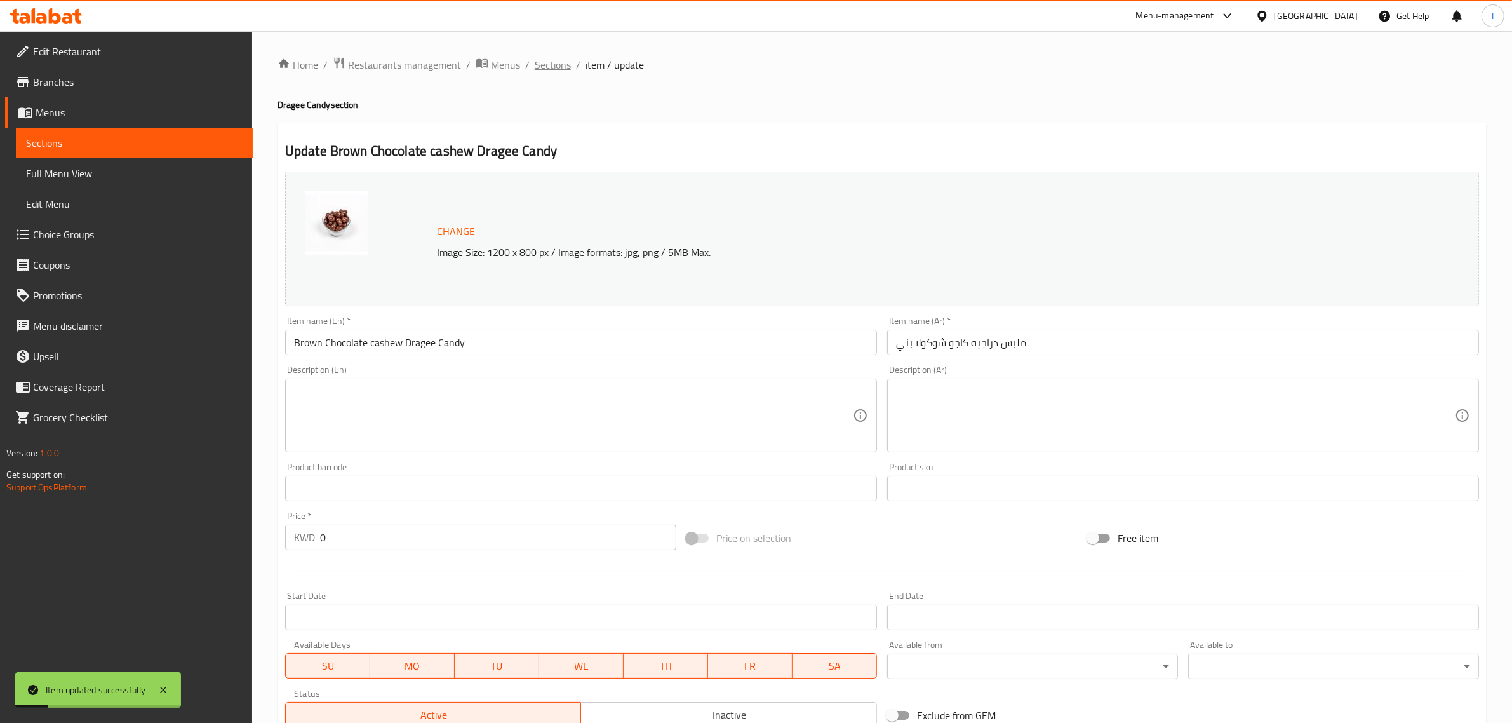
click at [551, 65] on span "Sections" at bounding box center [553, 64] width 36 height 15
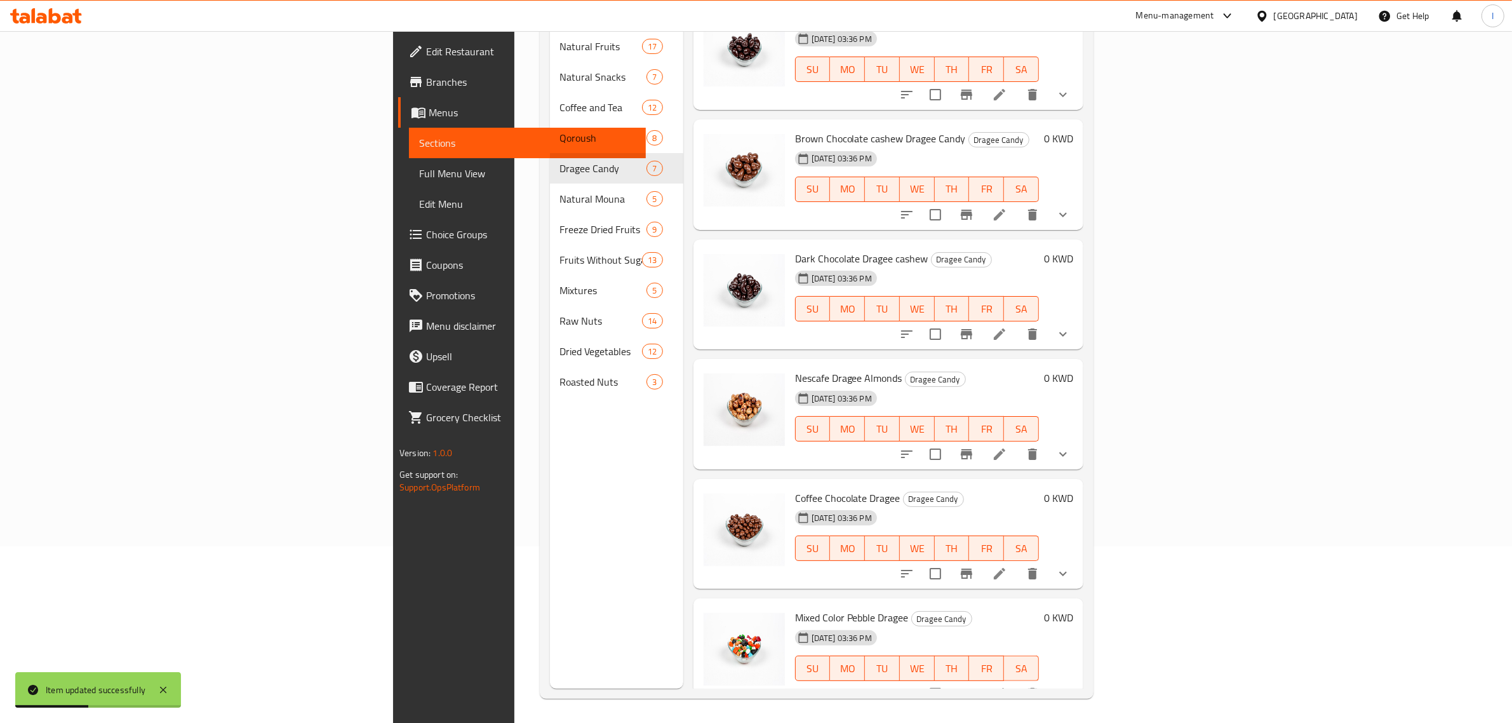
scroll to position [178, 0]
click at [1007, 325] on icon at bounding box center [999, 332] width 15 height 15
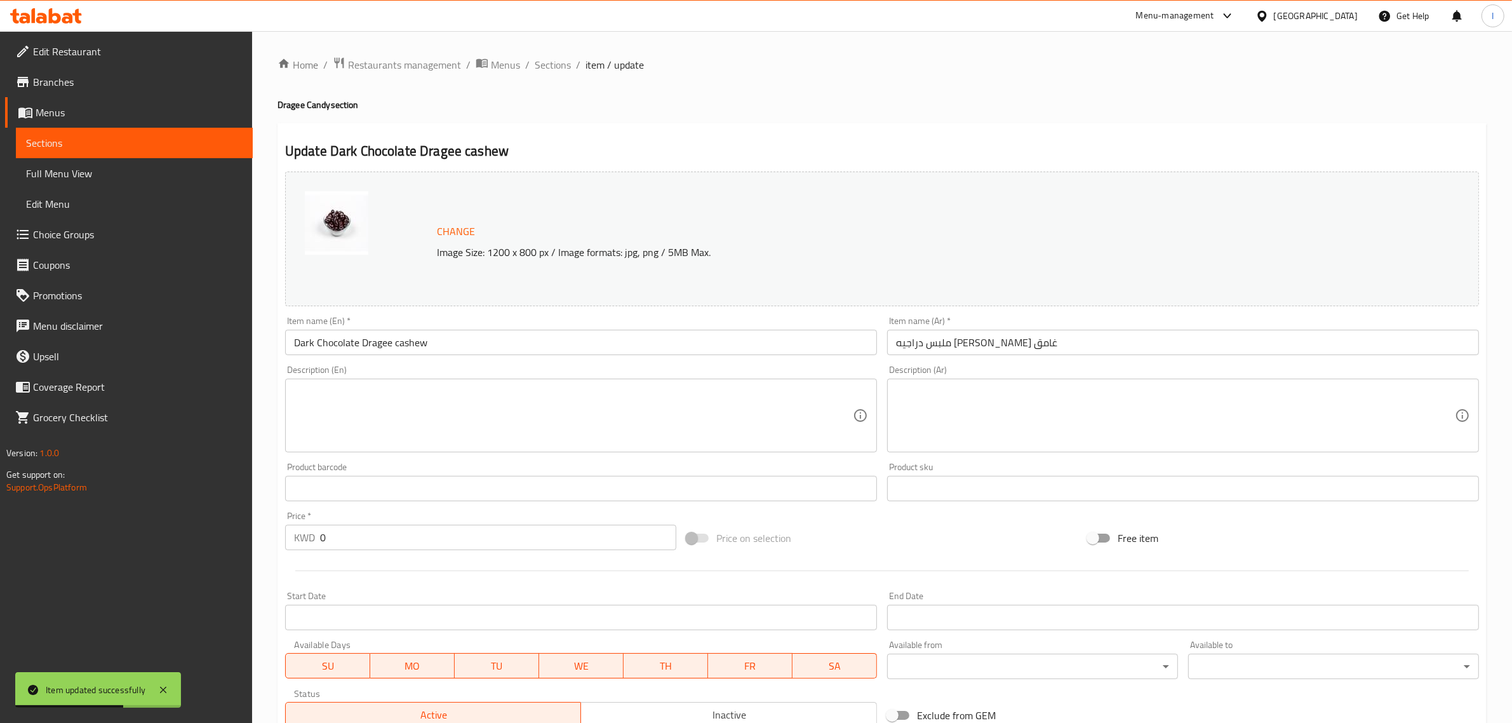
click at [382, 343] on input "Dark Chocolate Dragee cashew" at bounding box center [581, 342] width 592 height 25
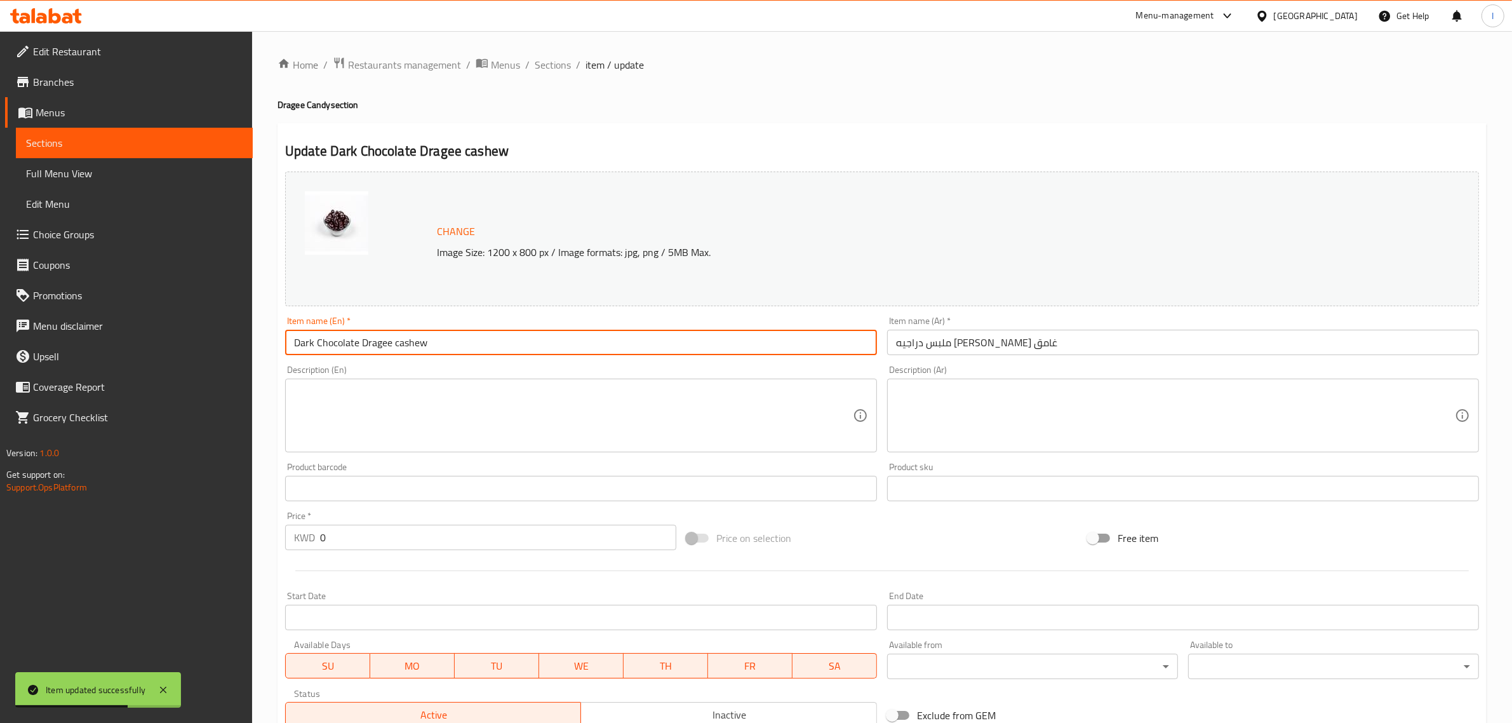
click at [382, 343] on input "Dark Chocolate Dragee cashew" at bounding box center [581, 342] width 592 height 25
paste input "Dragee Candy"
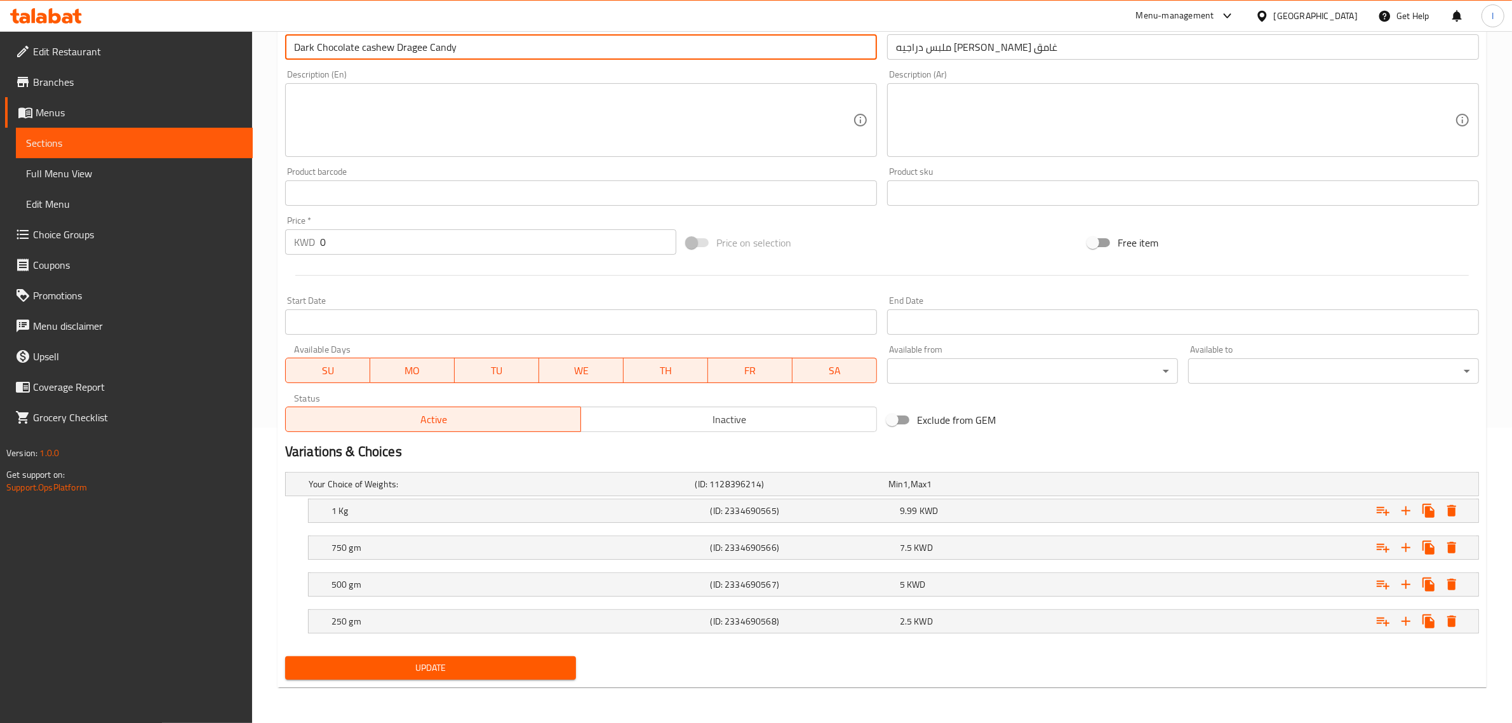
type input "Dark Chocolate cashew Dragee Candy"
click at [550, 673] on span "Update" at bounding box center [430, 668] width 271 height 16
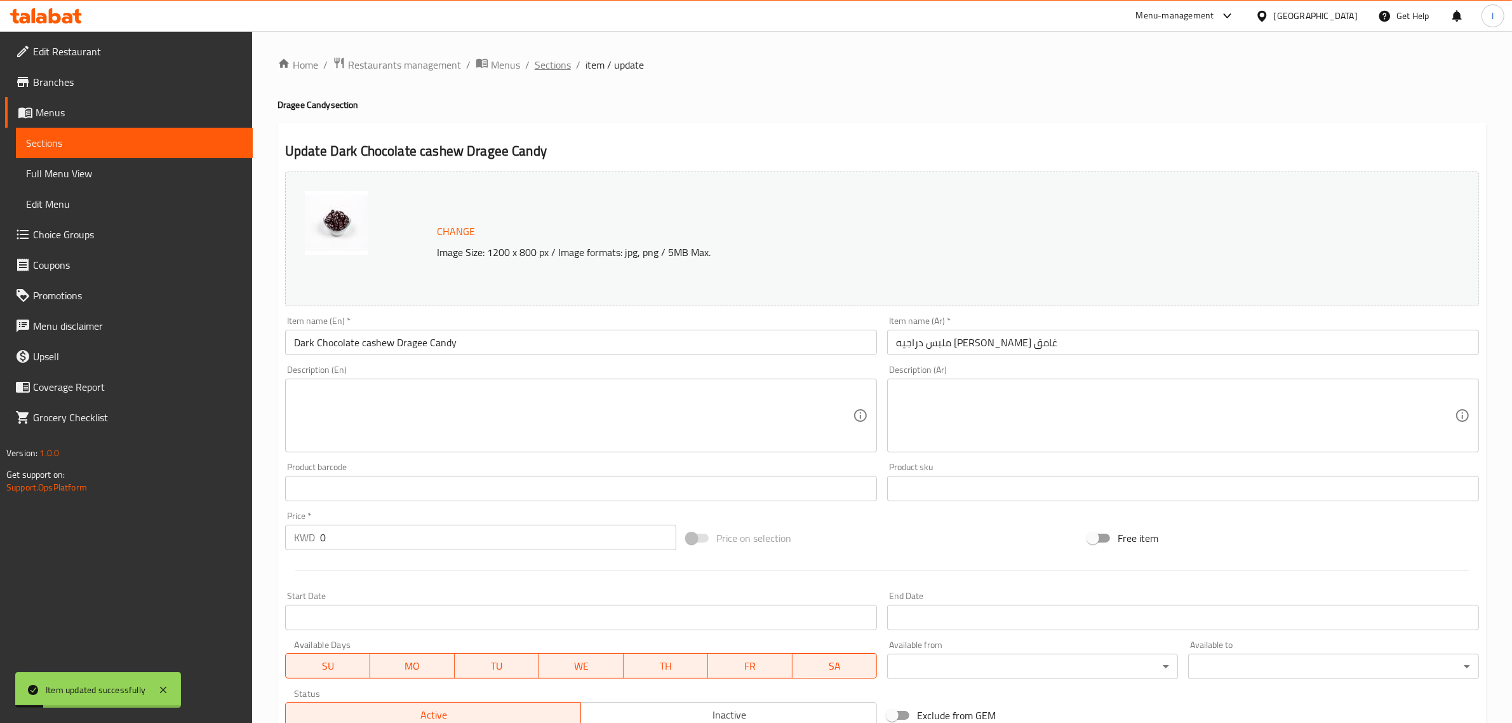
click at [556, 64] on span "Sections" at bounding box center [553, 64] width 36 height 15
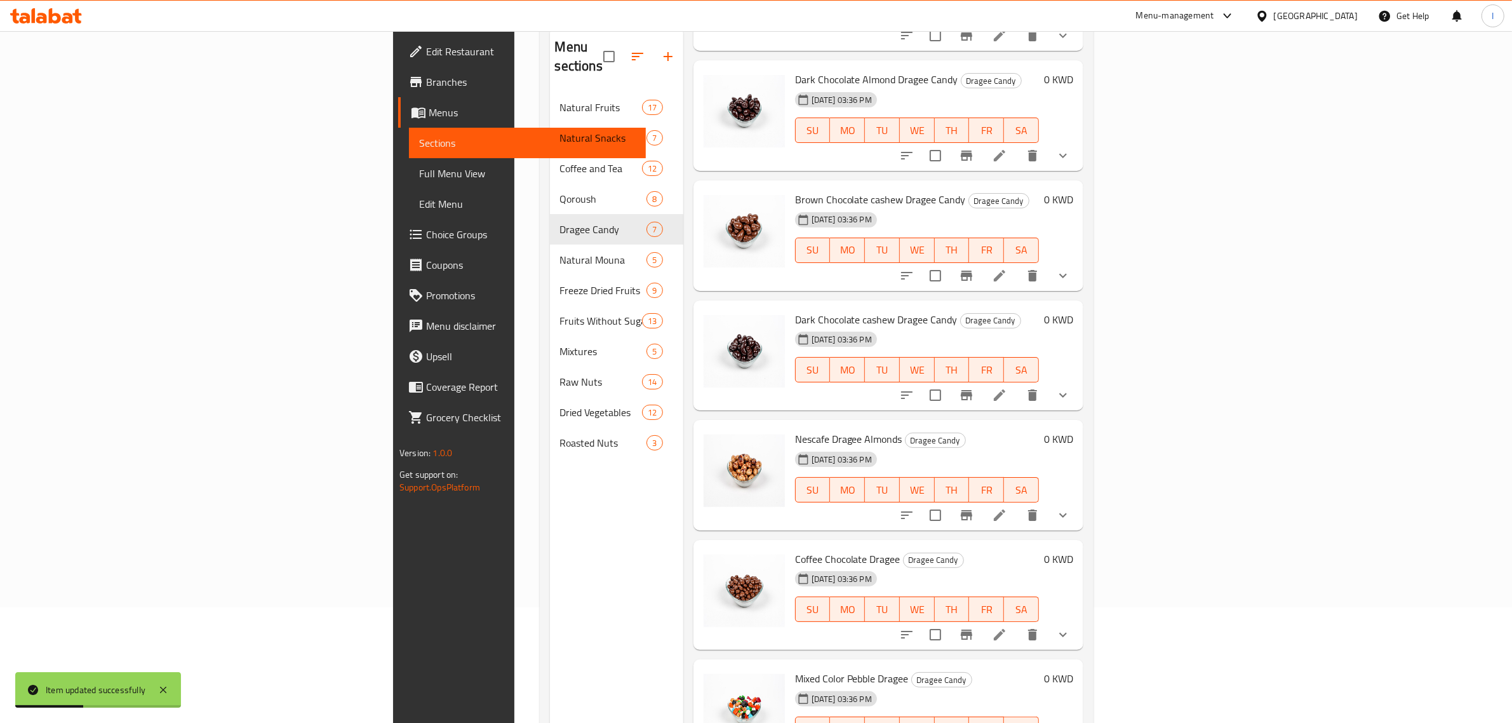
scroll to position [178, 0]
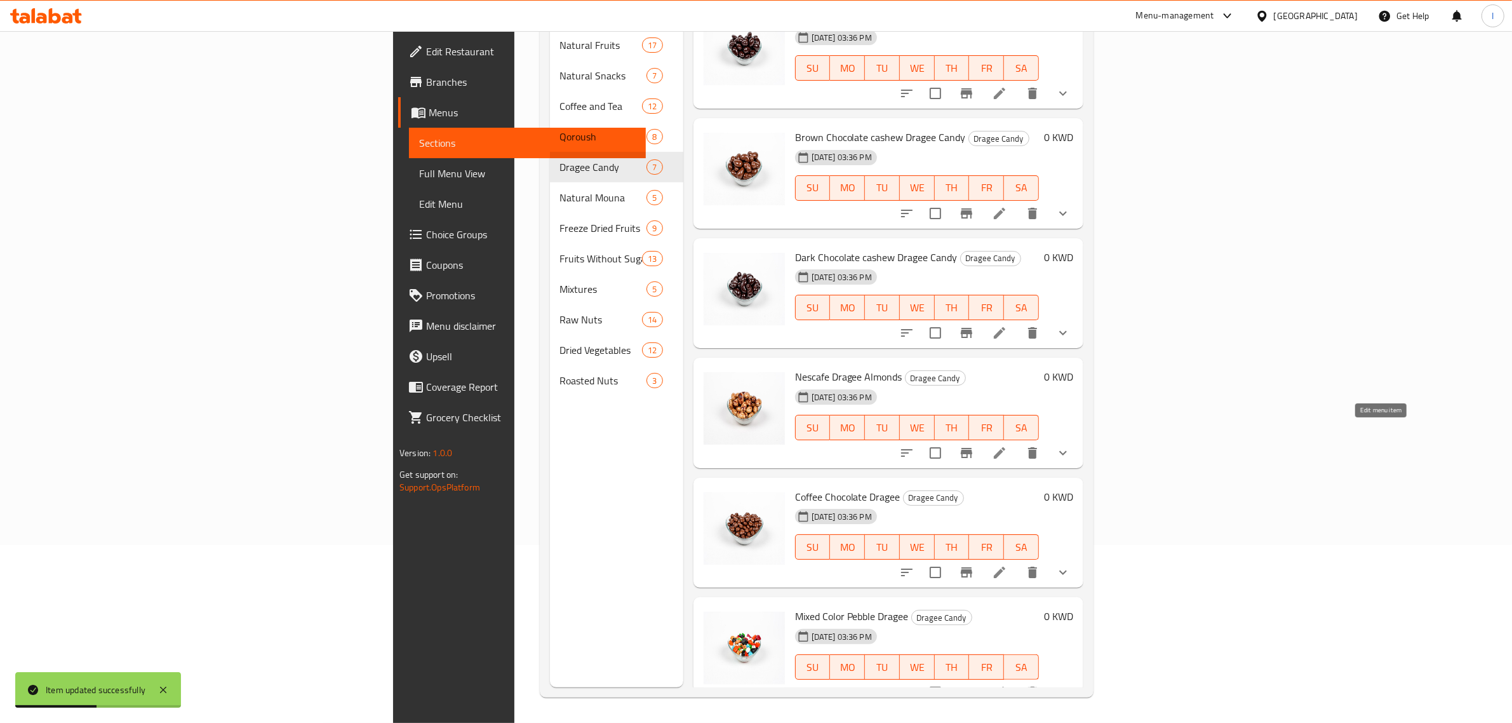
click at [1005, 447] on icon at bounding box center [999, 452] width 11 height 11
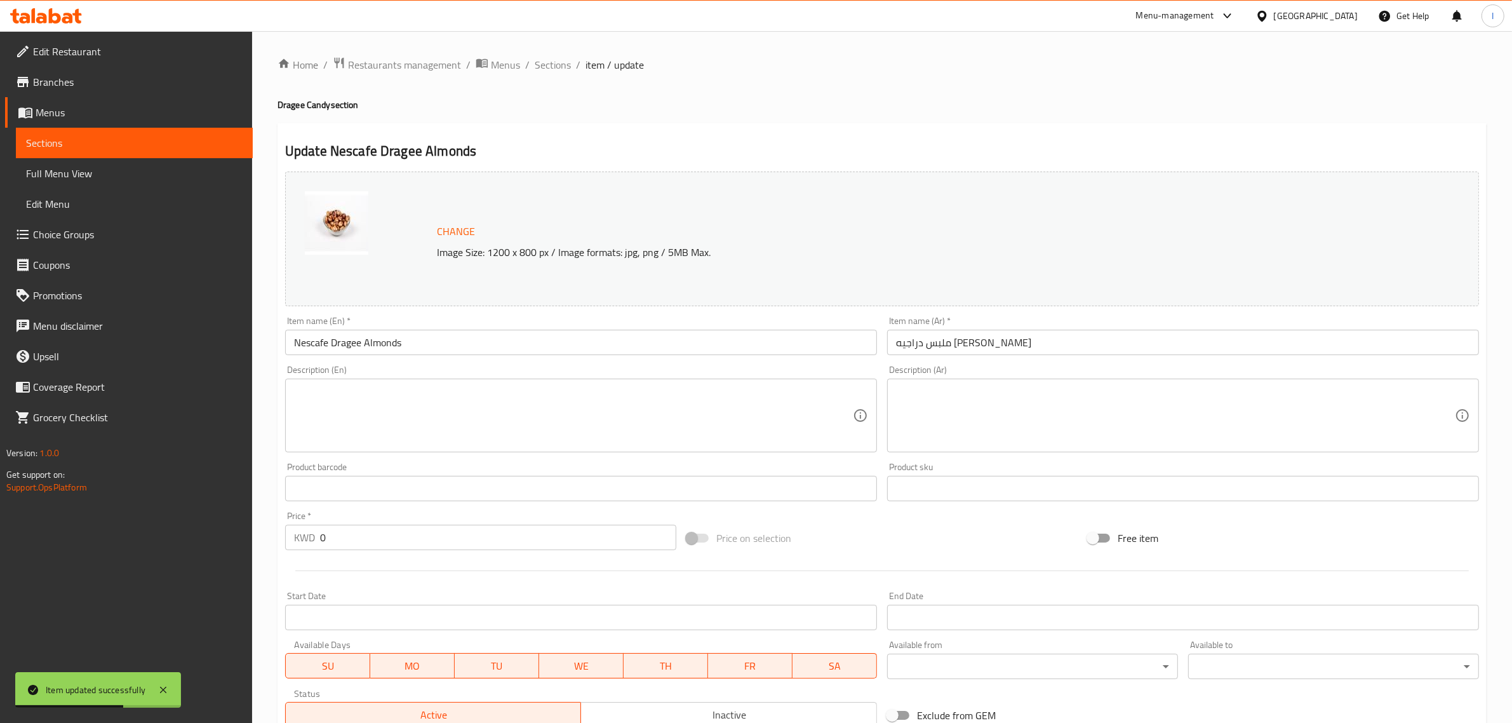
click at [354, 345] on input "Nescafe Dragee Almonds" at bounding box center [581, 342] width 592 height 25
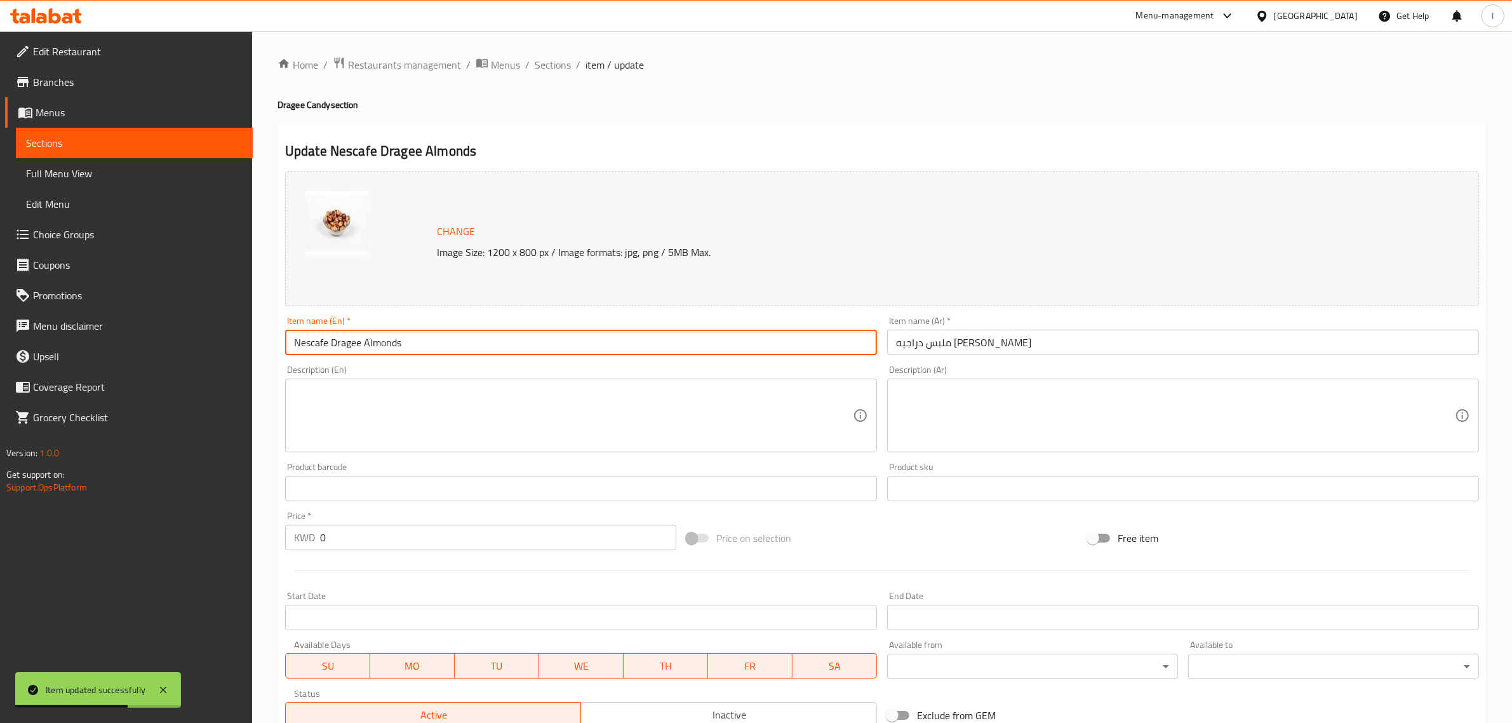
click at [354, 345] on input "Nescafe Dragee Almonds" at bounding box center [581, 342] width 592 height 25
paste input "Dragee Candy"
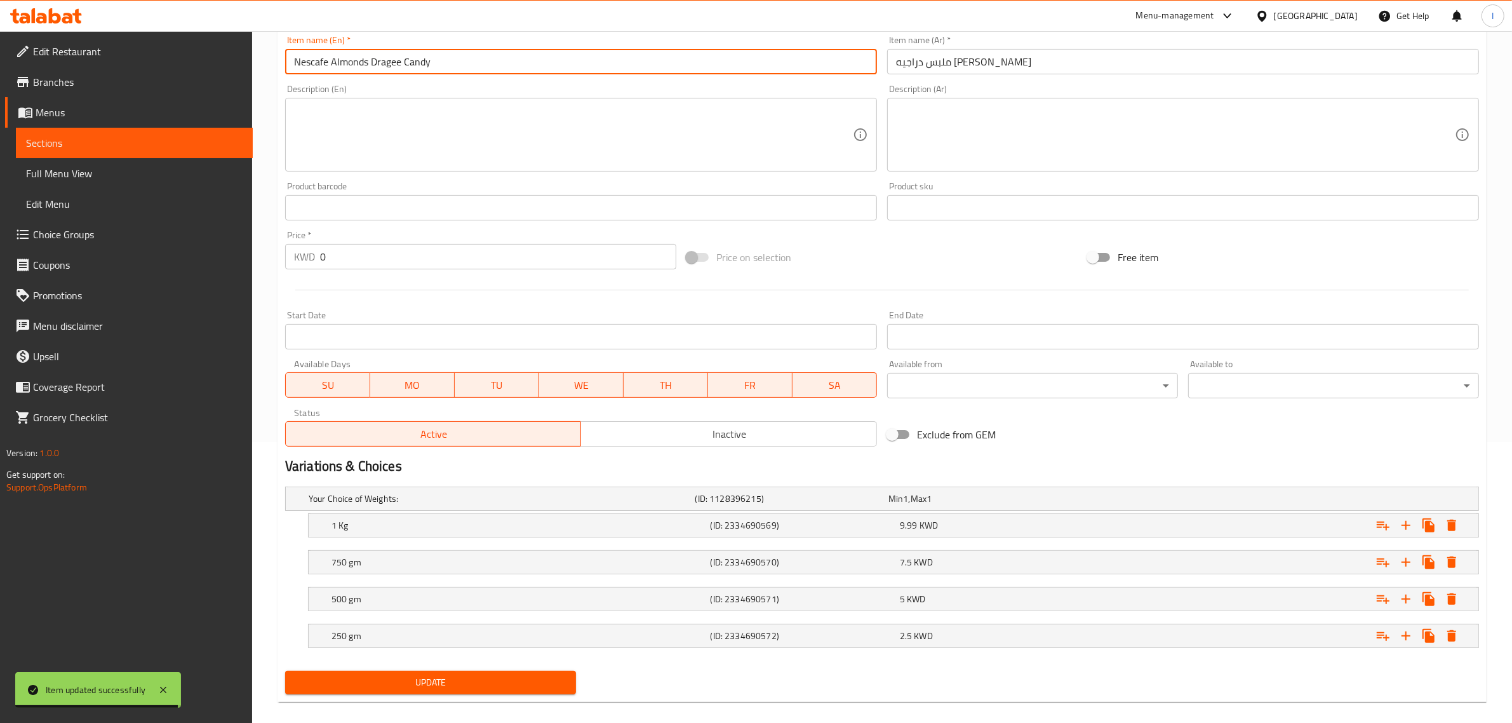
scroll to position [296, 0]
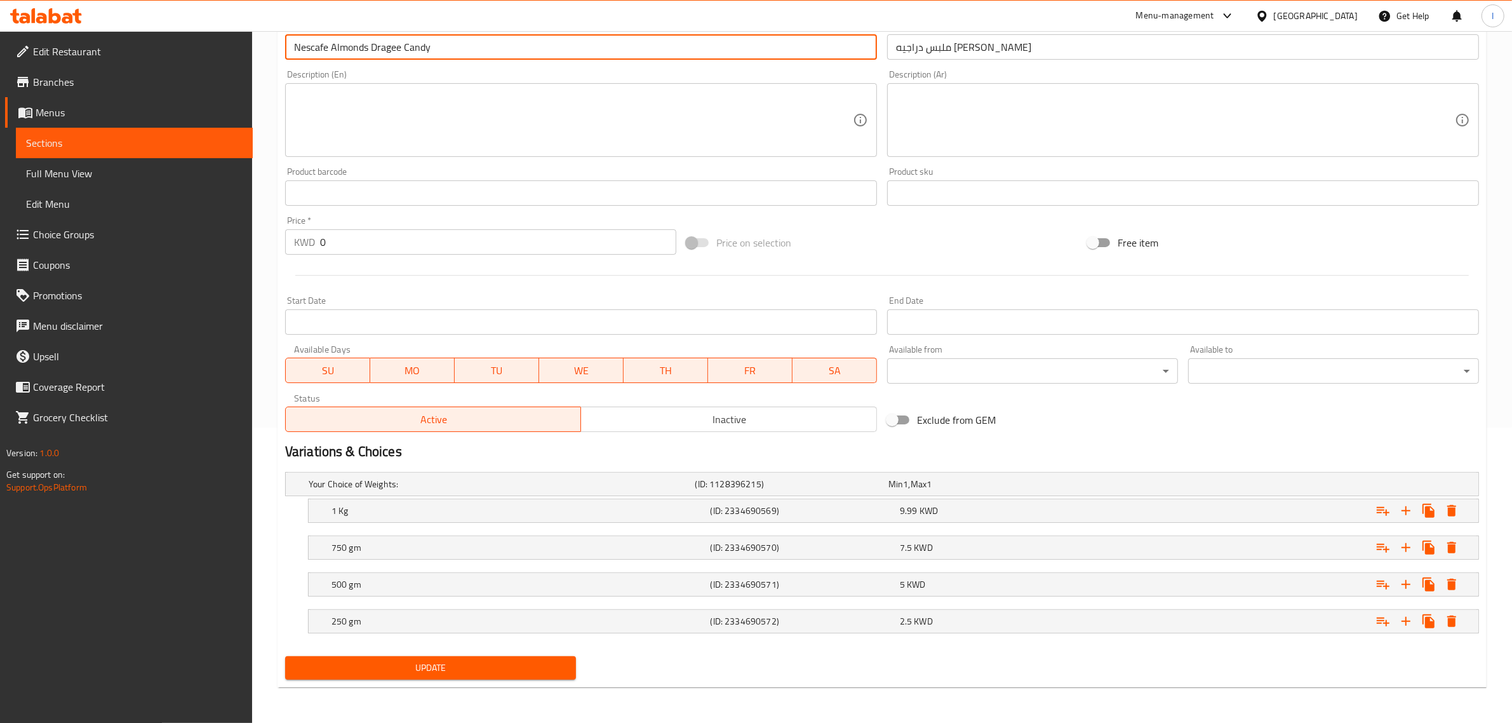
type input "Nescafe Almonds Dragee Candy"
click at [497, 671] on span "Update" at bounding box center [430, 668] width 271 height 16
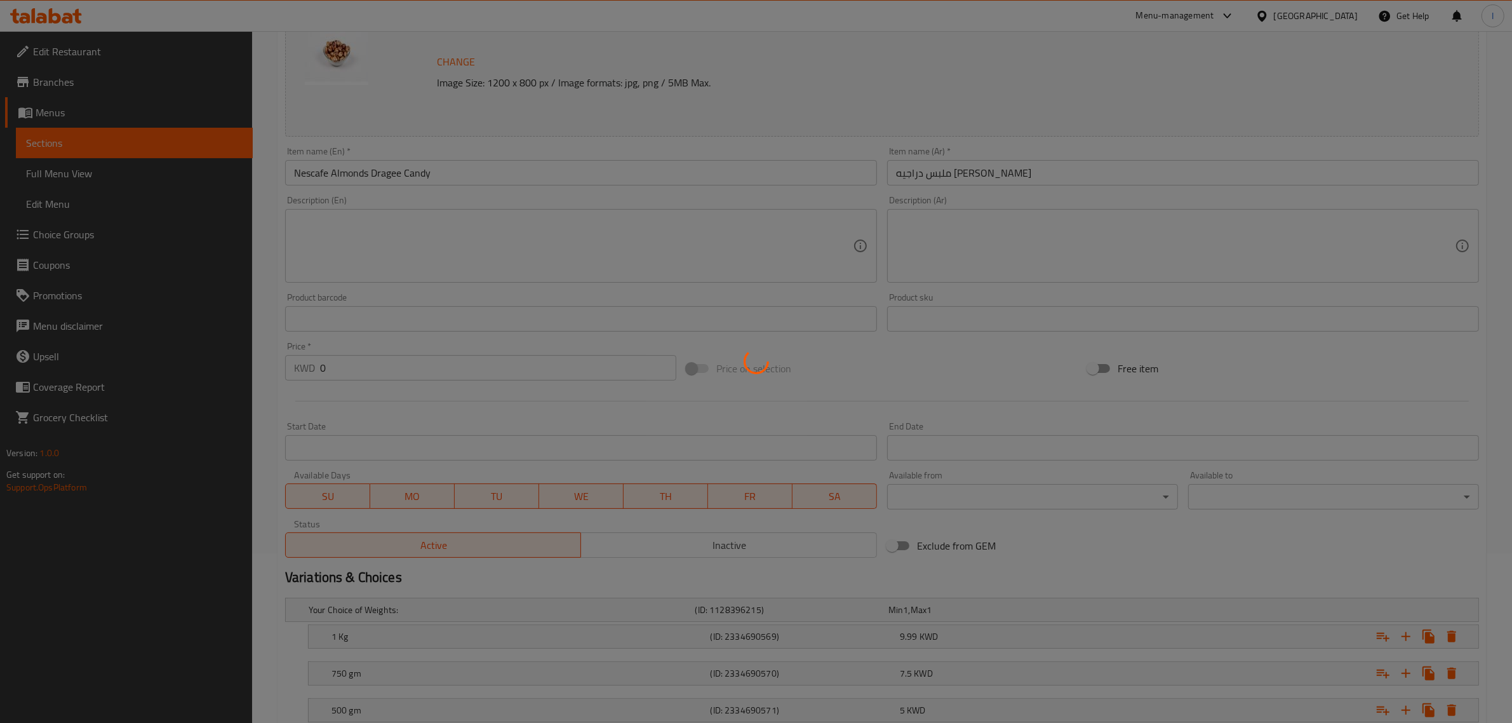
scroll to position [0, 0]
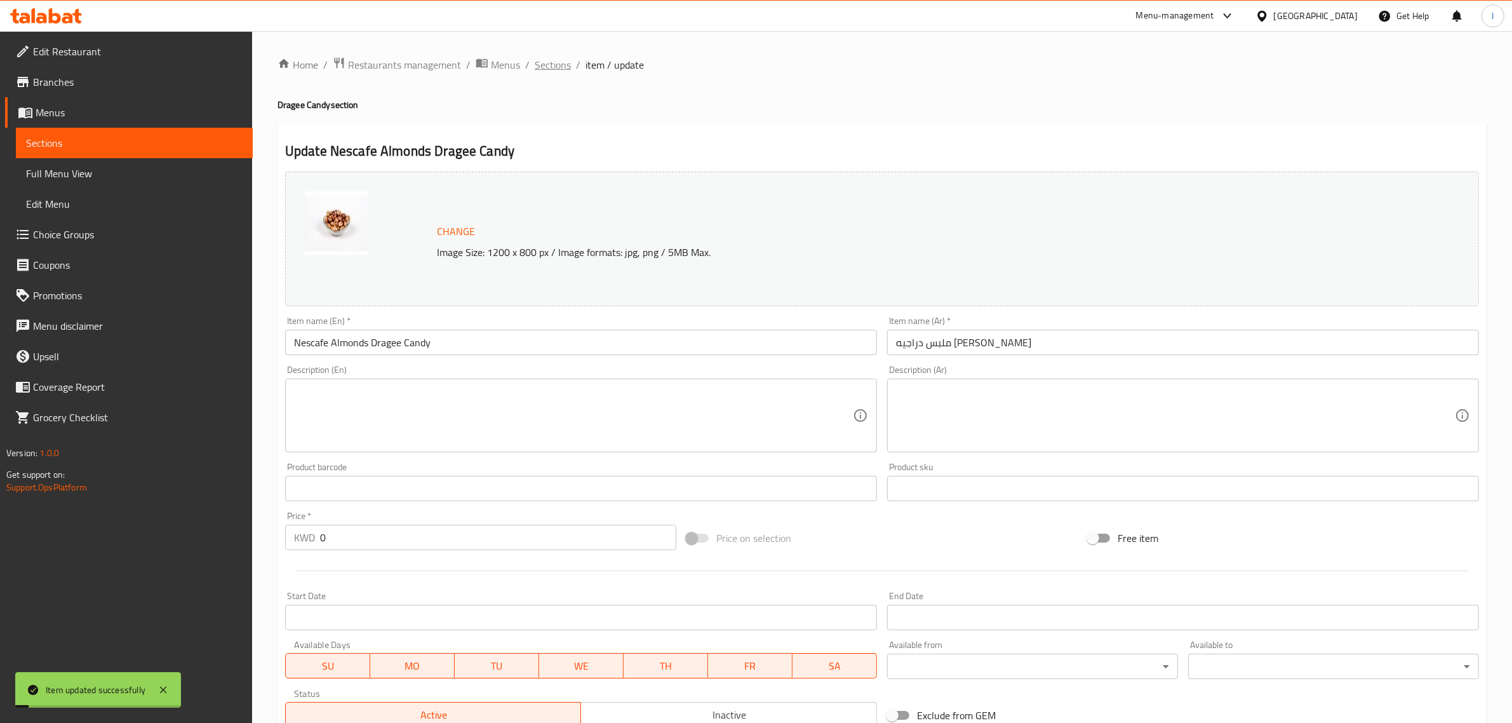
click at [557, 67] on span "Sections" at bounding box center [553, 64] width 36 height 15
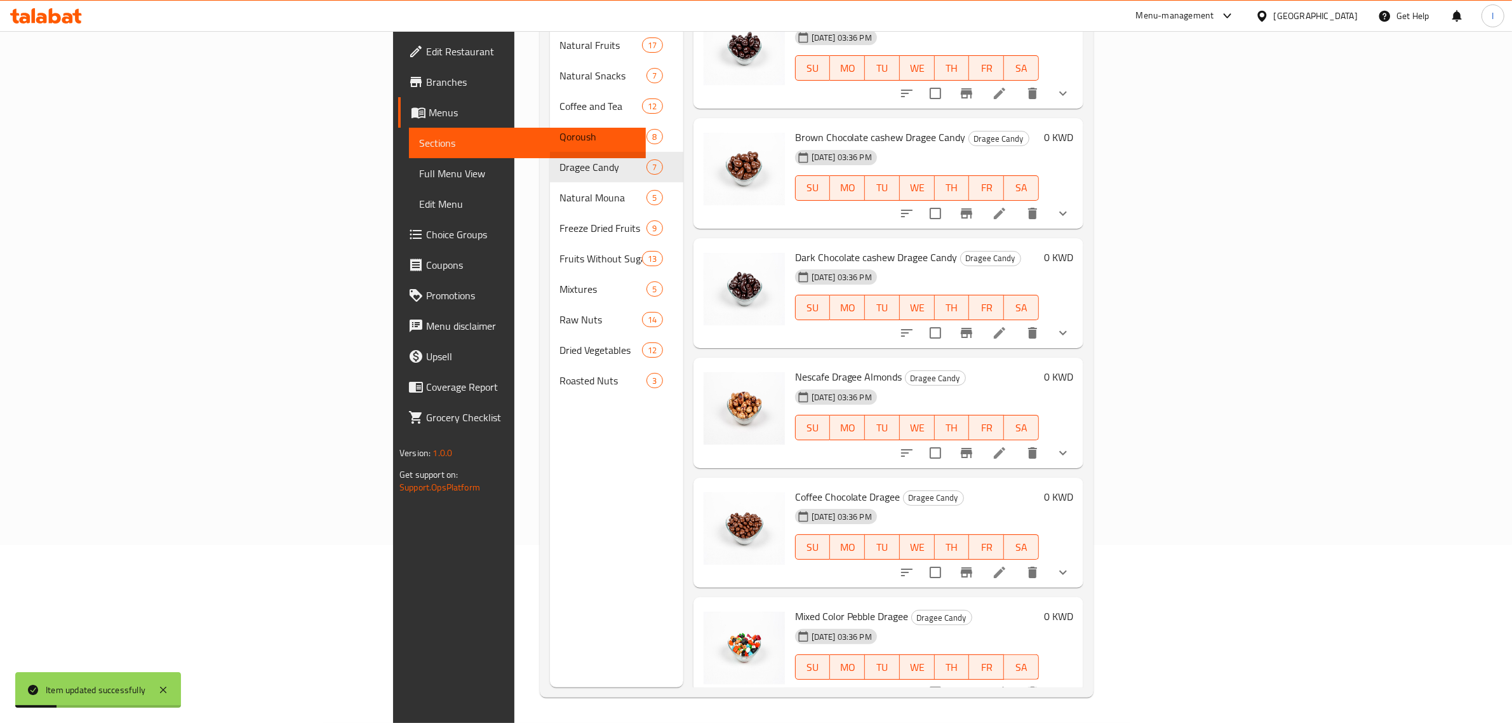
scroll to position [178, 0]
click at [1007, 565] on icon at bounding box center [999, 572] width 15 height 15
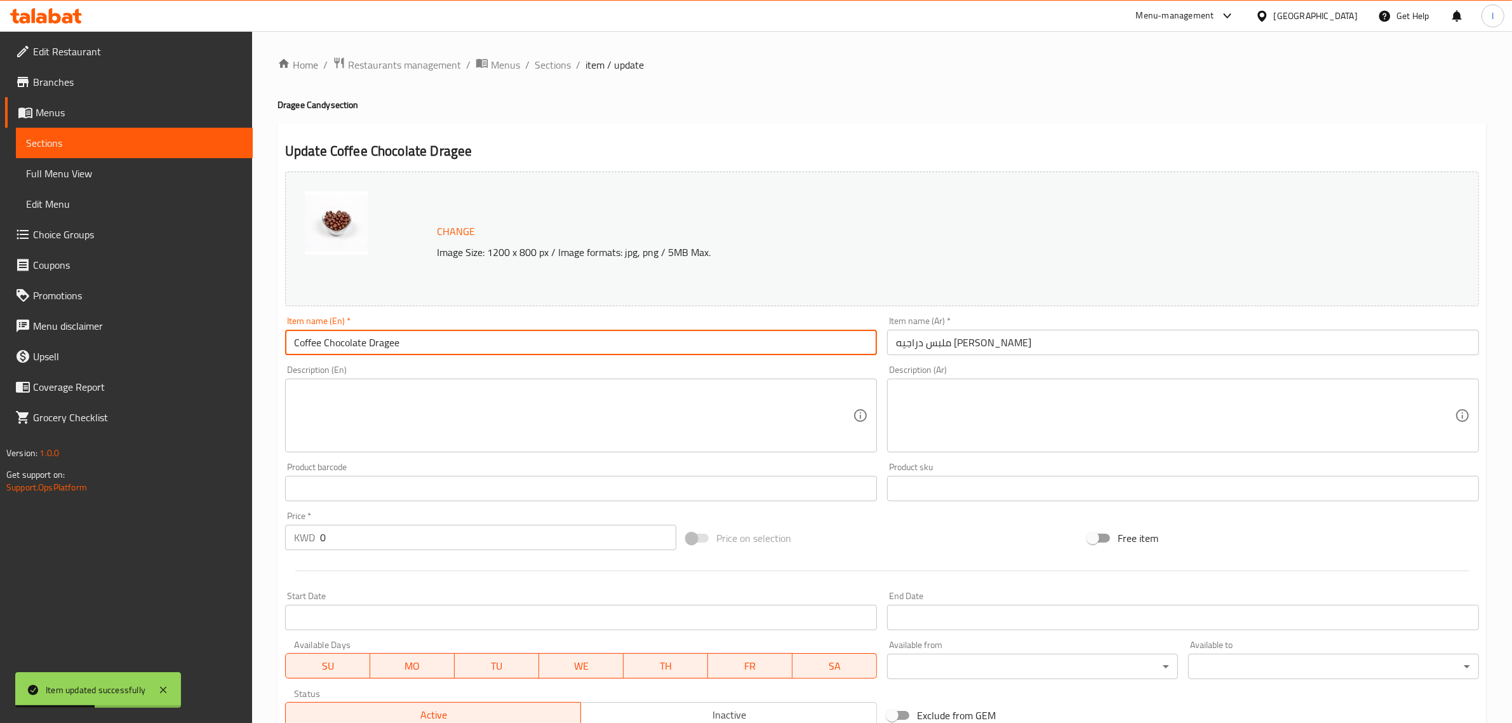
click at [379, 344] on input "Coffee Chocolate Dragee" at bounding box center [581, 342] width 592 height 25
click at [379, 345] on input "Coffee Chocolate Dragee" at bounding box center [581, 342] width 592 height 25
paste input "Candy"
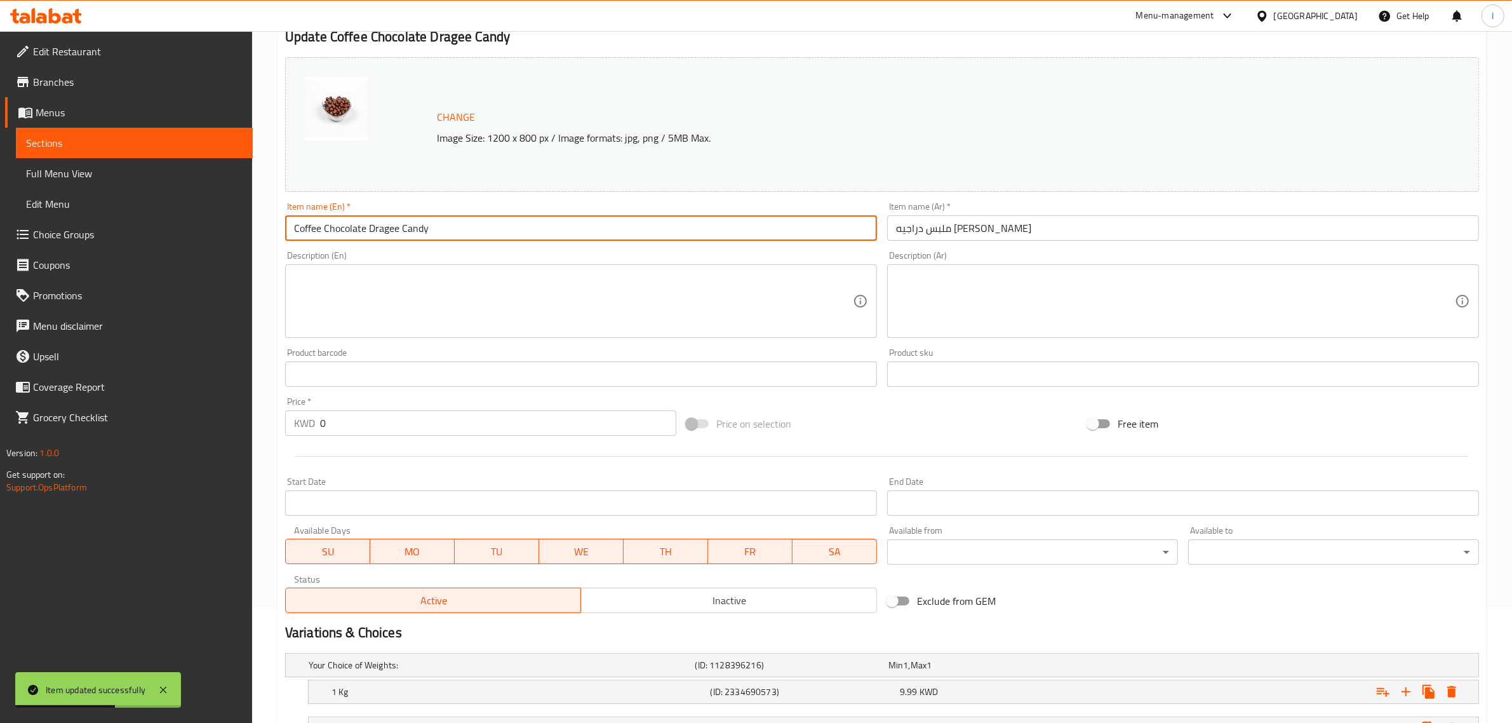
scroll to position [296, 0]
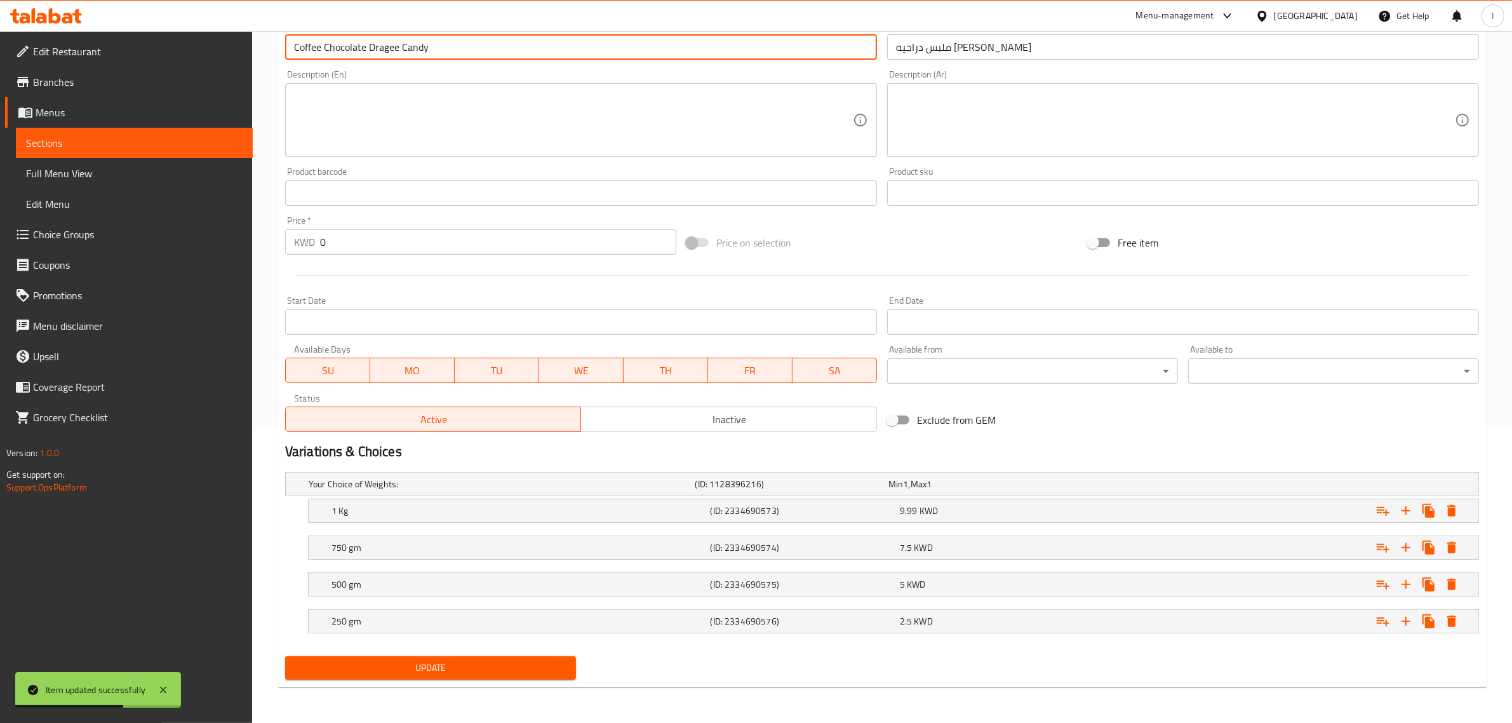
type input "Coffee Chocolate Dragee Candy"
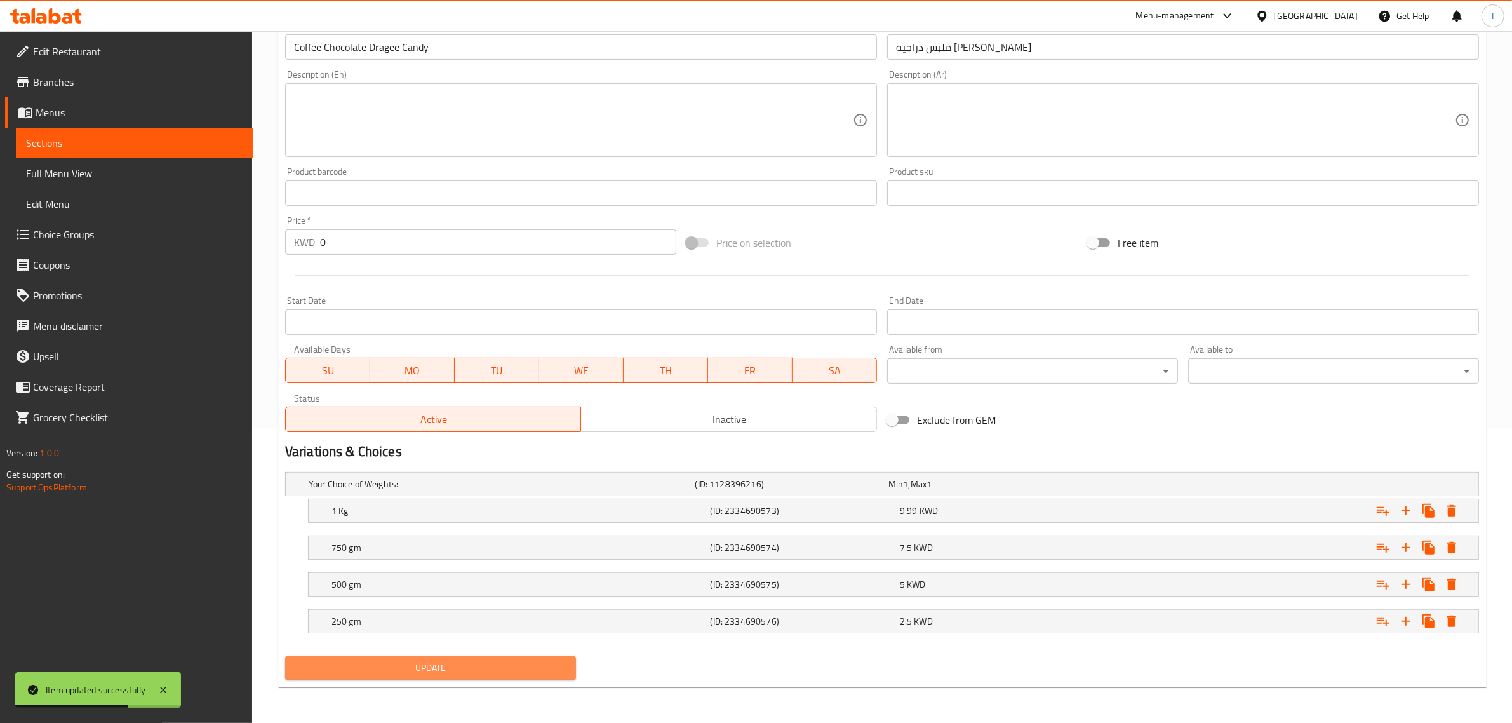
click at [422, 661] on span "Update" at bounding box center [430, 668] width 271 height 16
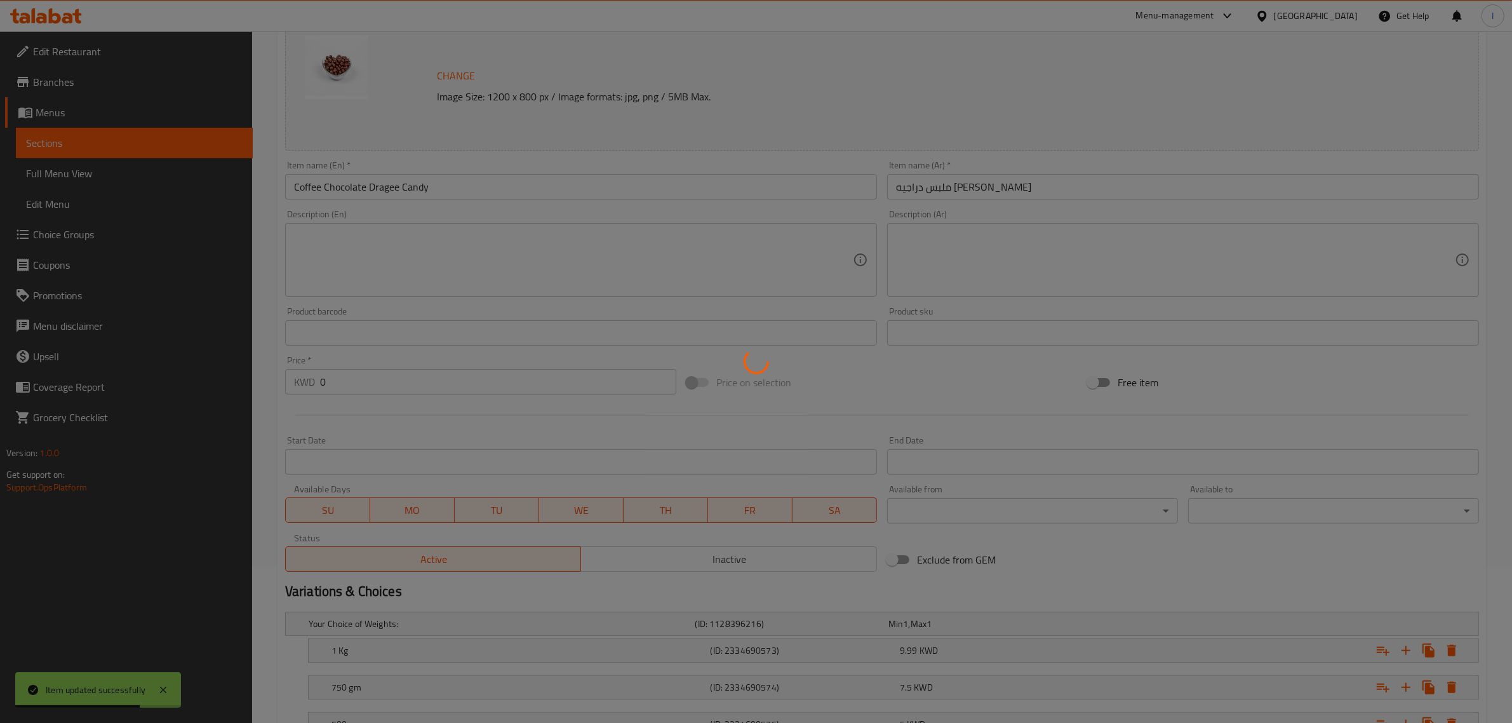
scroll to position [0, 0]
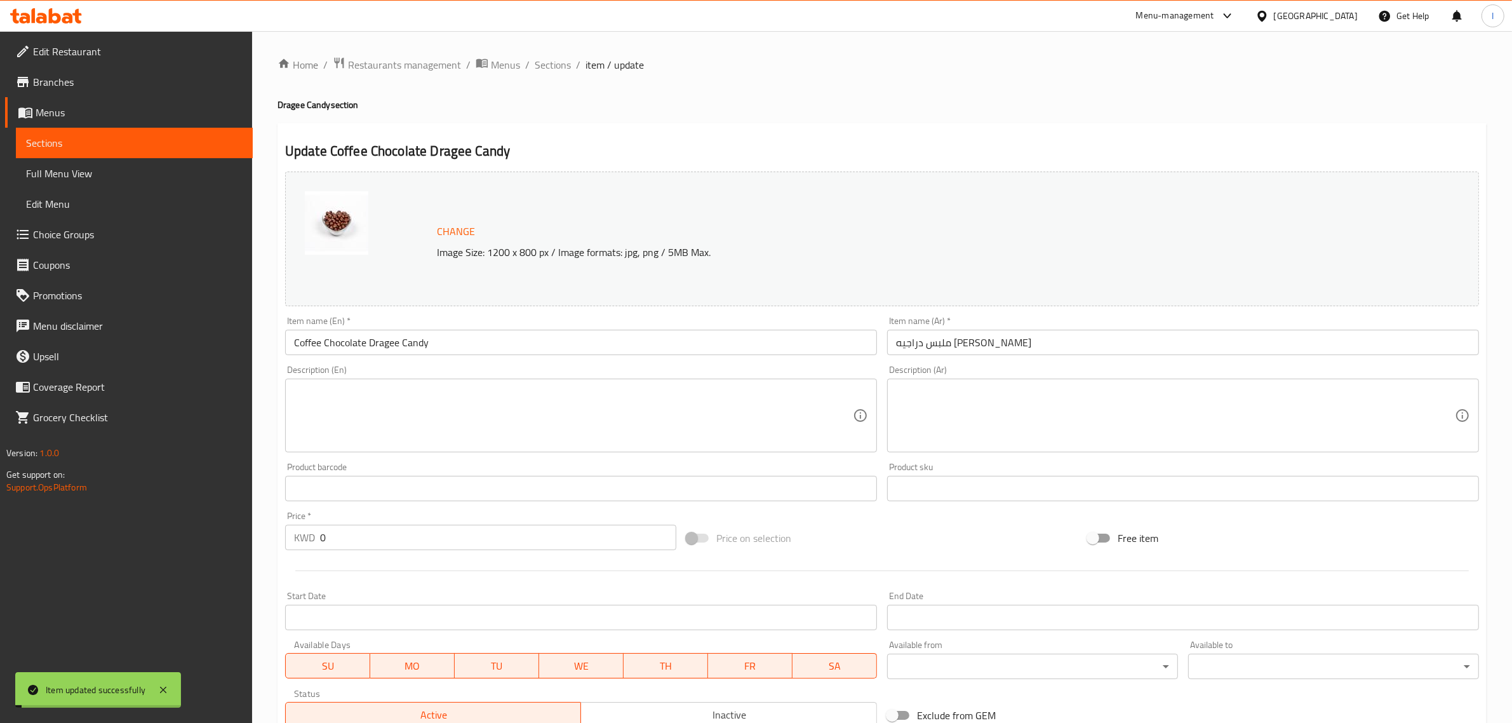
click at [545, 65] on span "Sections" at bounding box center [553, 64] width 36 height 15
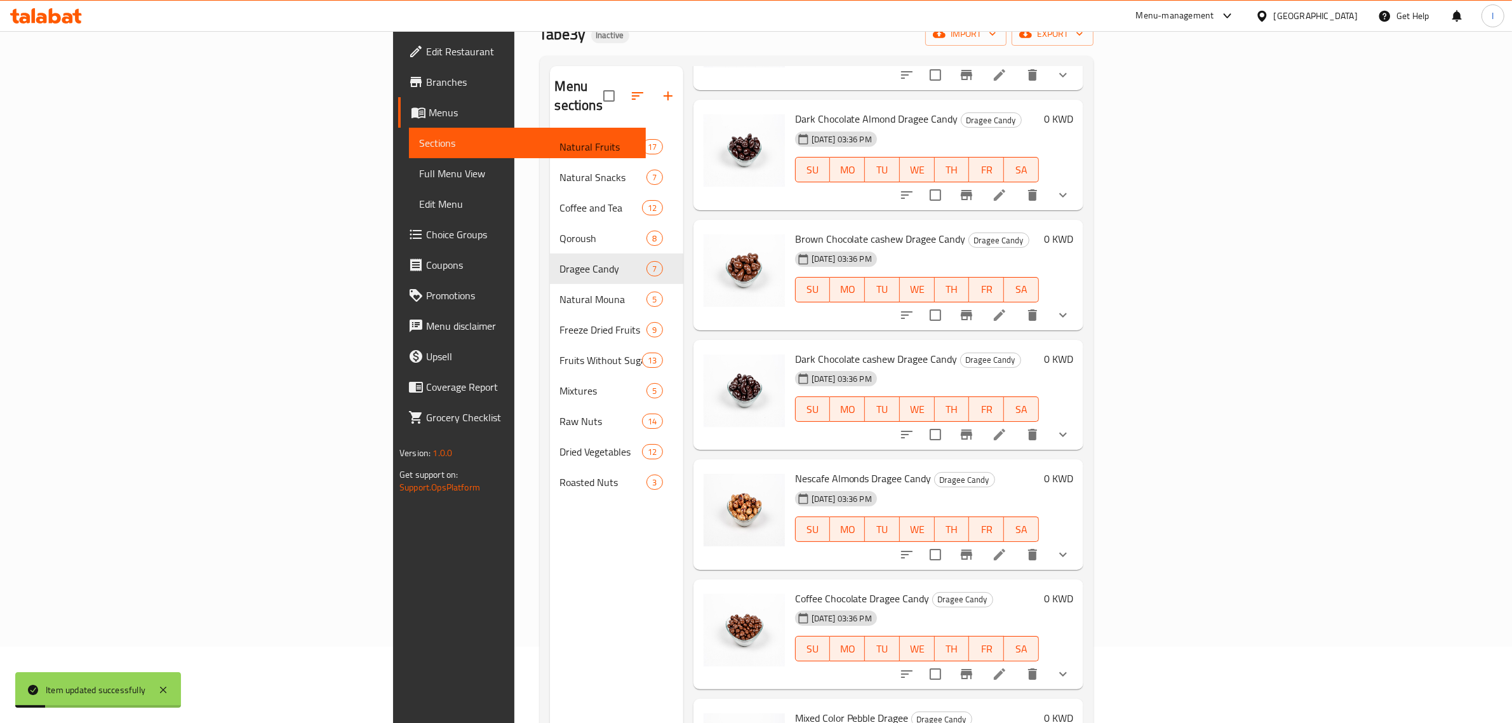
scroll to position [178, 0]
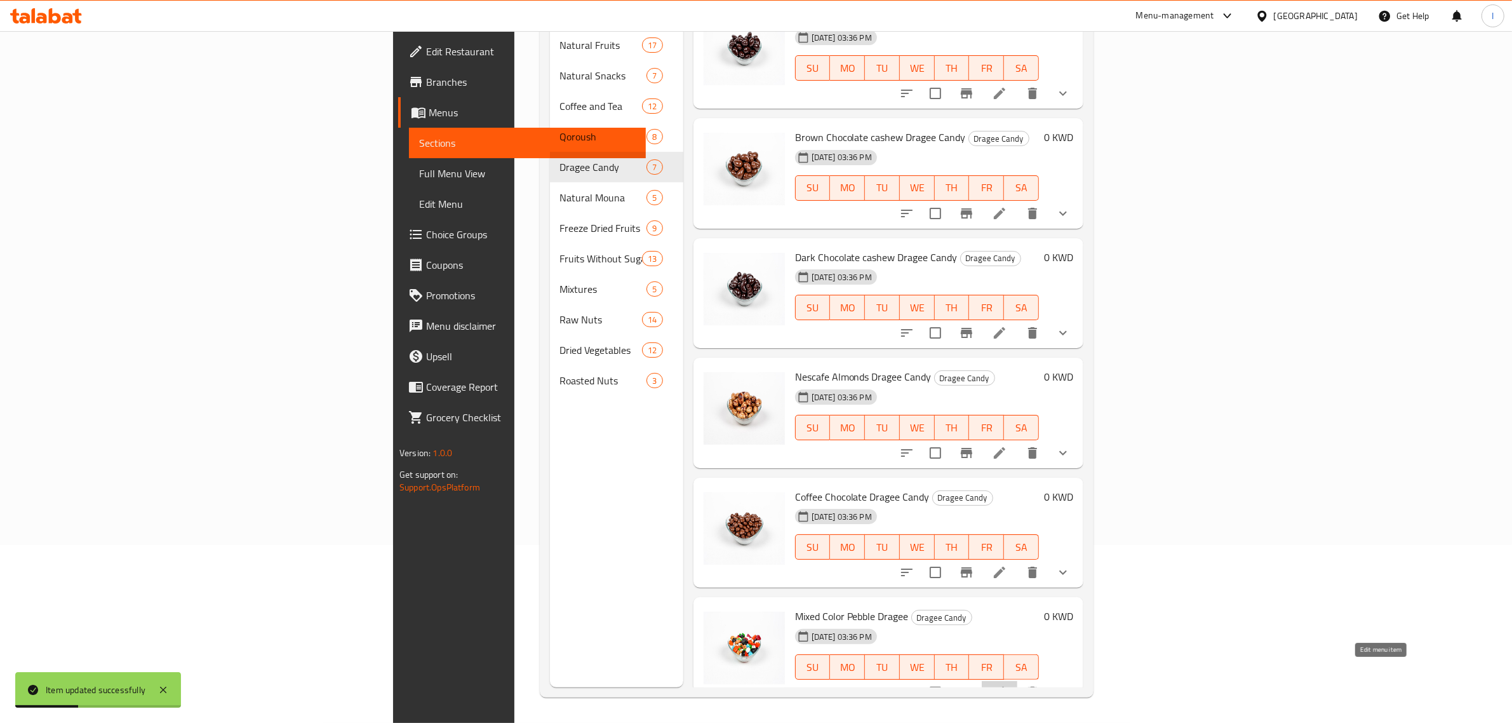
click at [1005, 687] on icon at bounding box center [999, 692] width 11 height 11
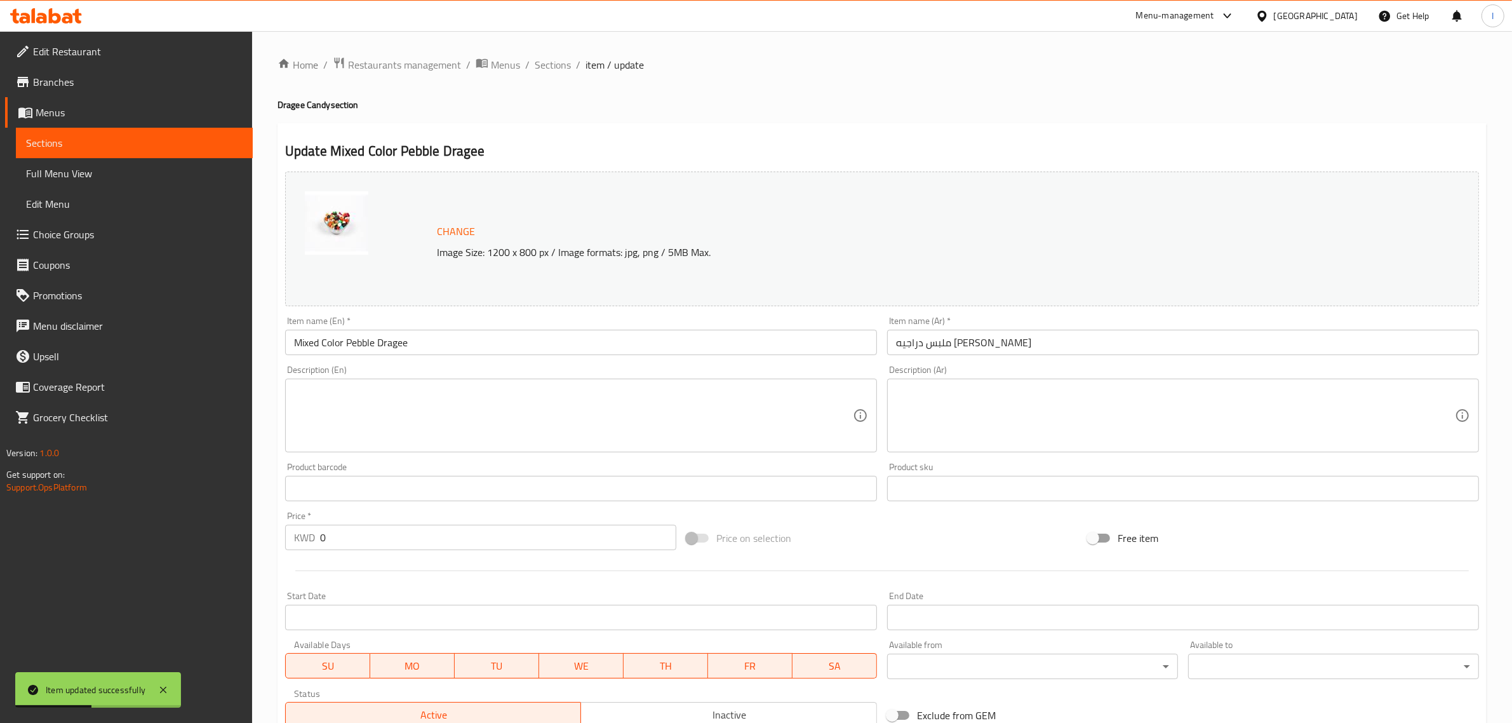
click at [395, 351] on input "Mixed Color Pebble Dragee" at bounding box center [581, 342] width 592 height 25
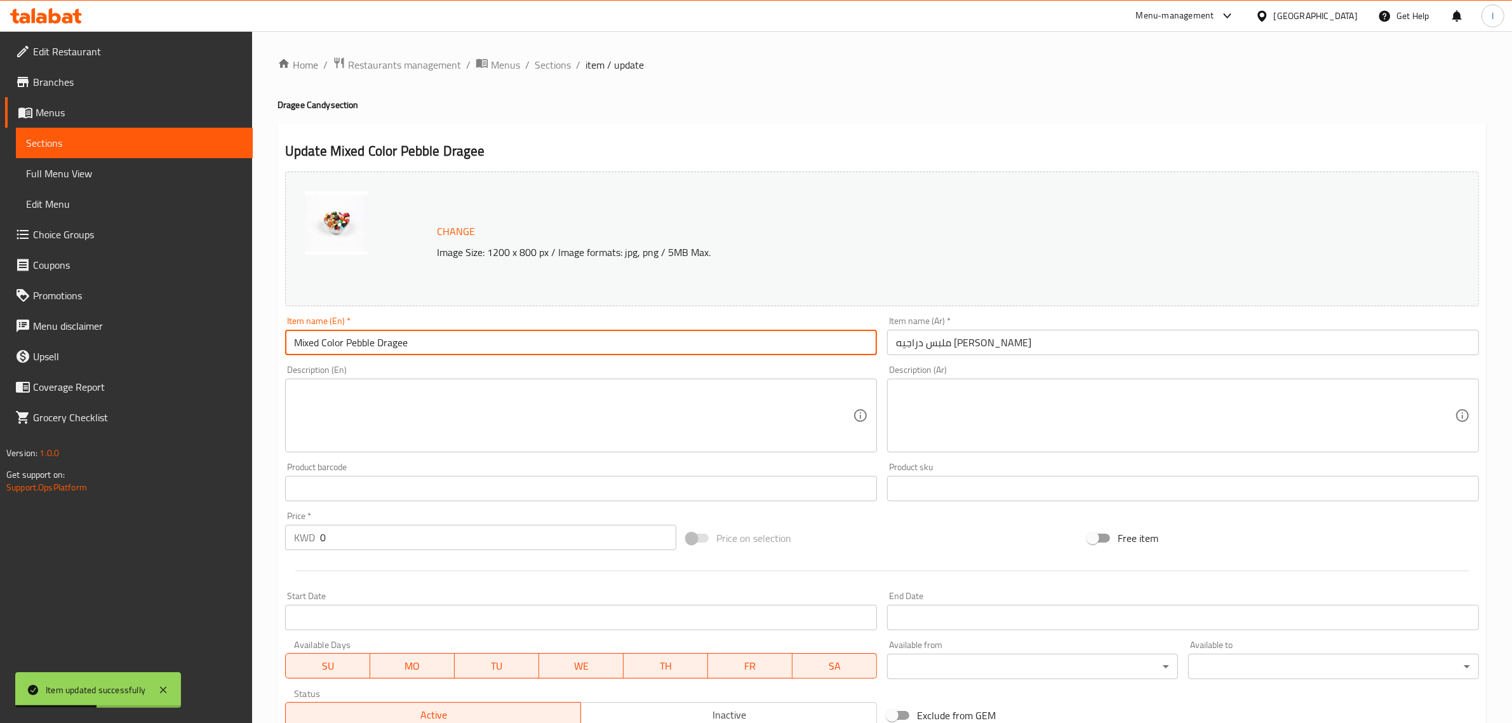
click at [395, 351] on input "Mixed Color Pebble Dragee" at bounding box center [581, 342] width 592 height 25
paste input "Candy"
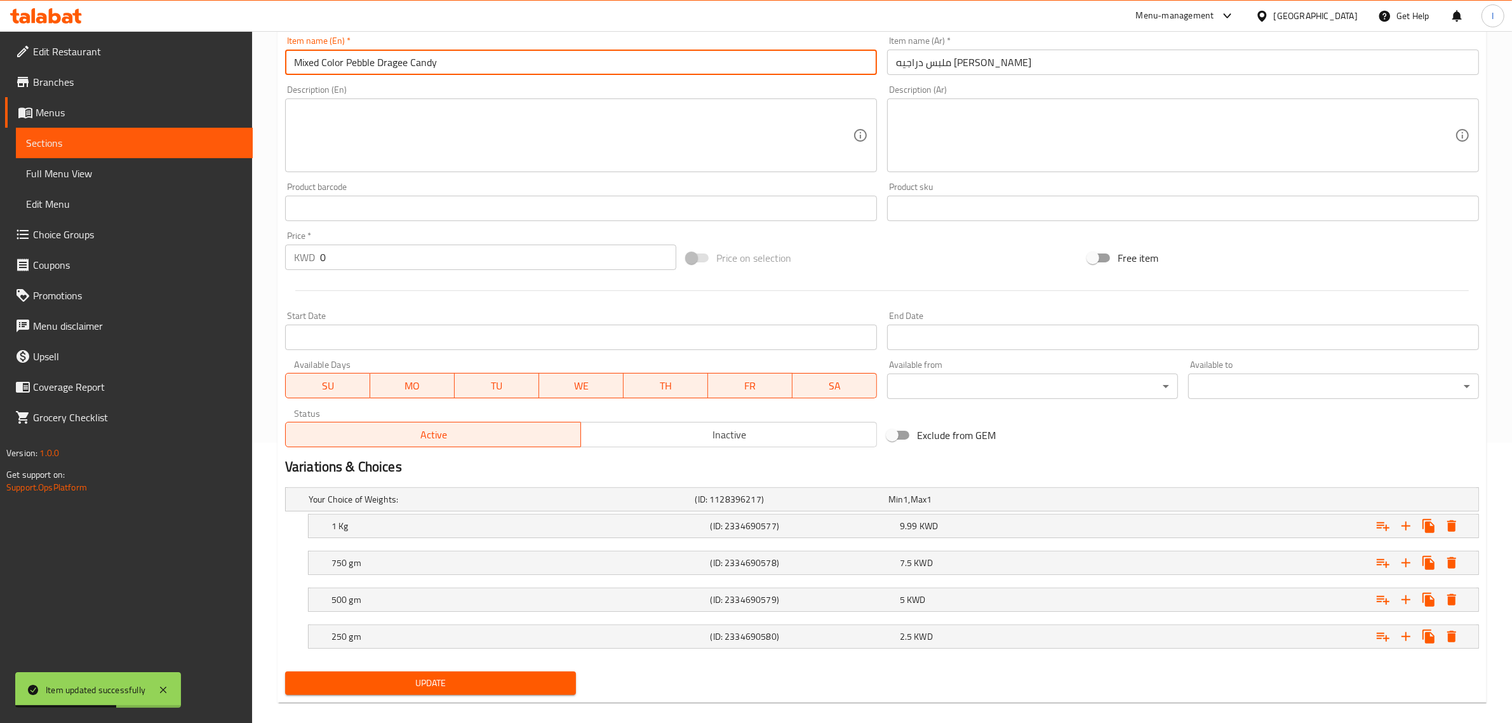
scroll to position [296, 0]
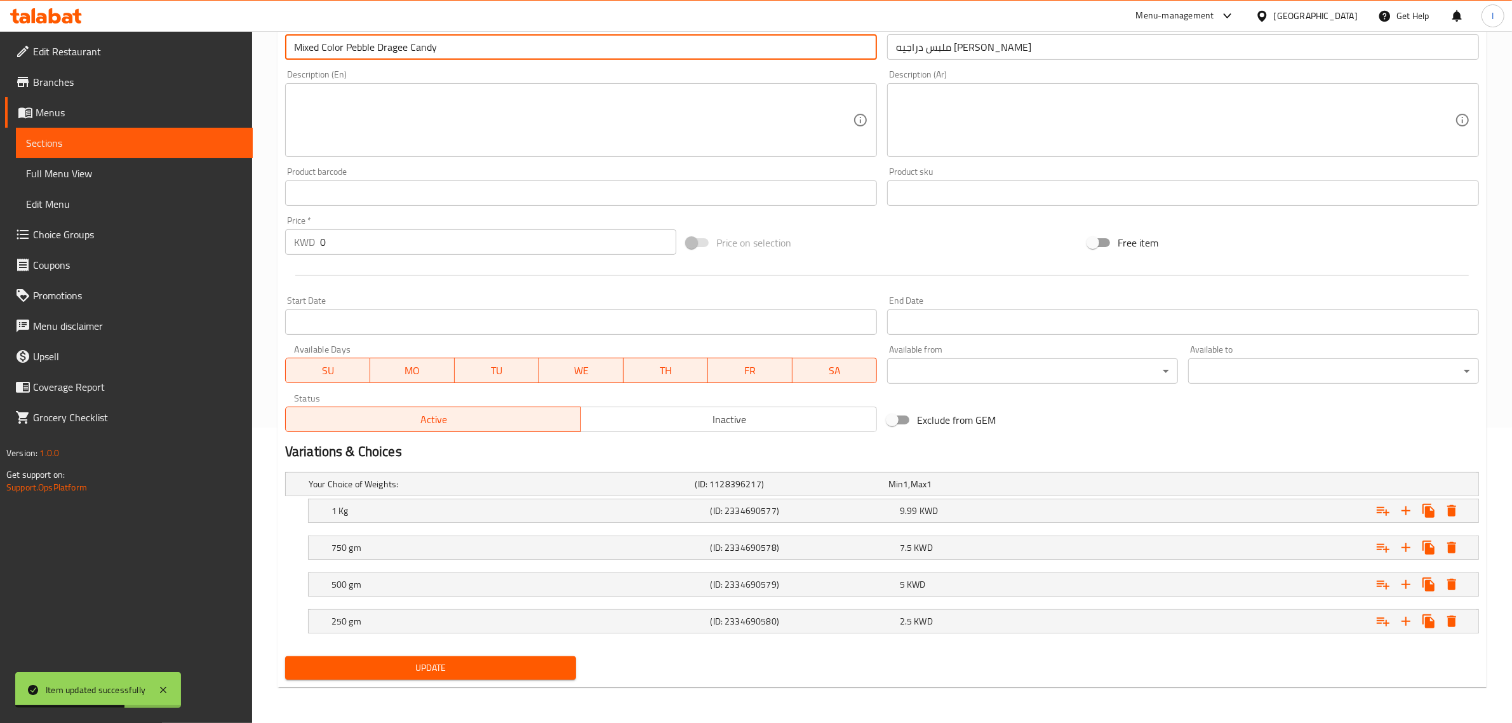
type input "Mixed Color Pebble Dragee Candy"
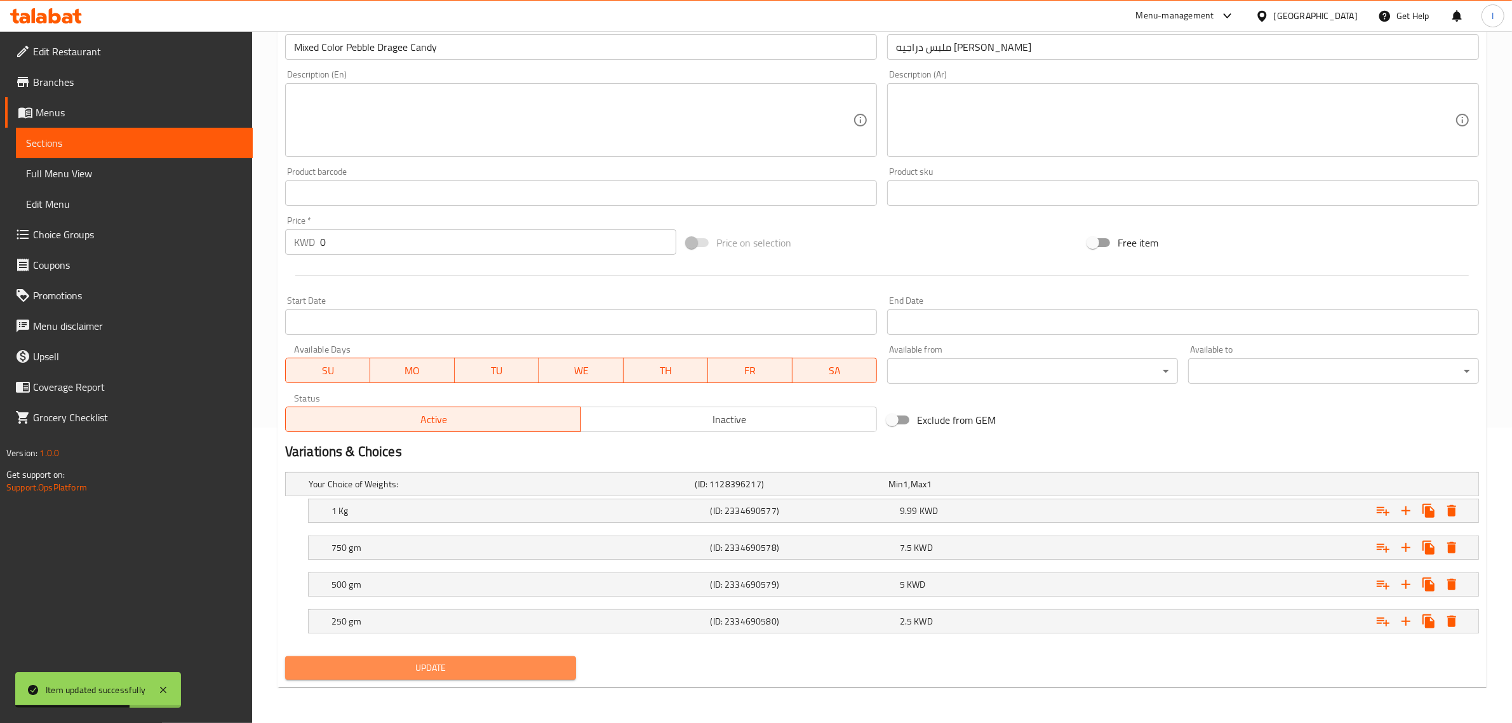
click at [494, 676] on button "Update" at bounding box center [430, 667] width 291 height 23
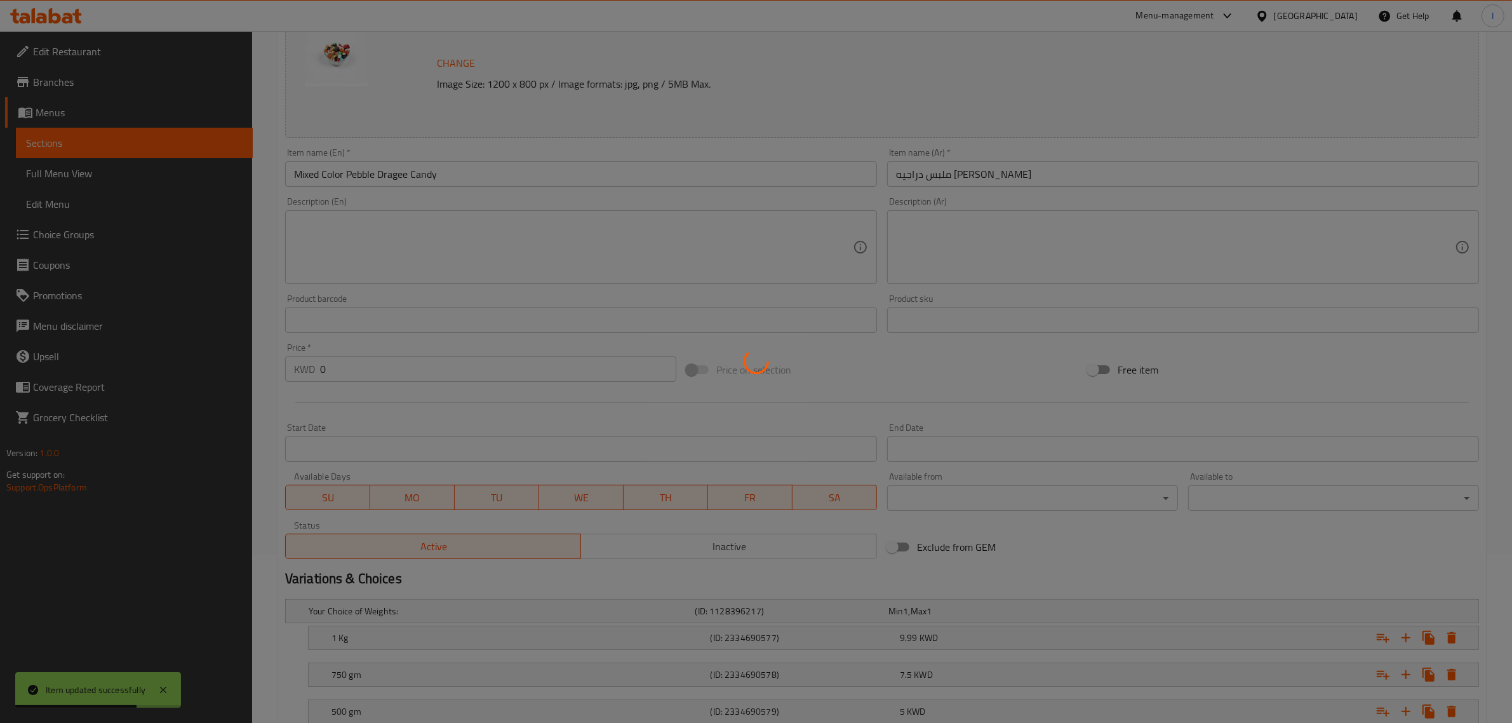
scroll to position [0, 0]
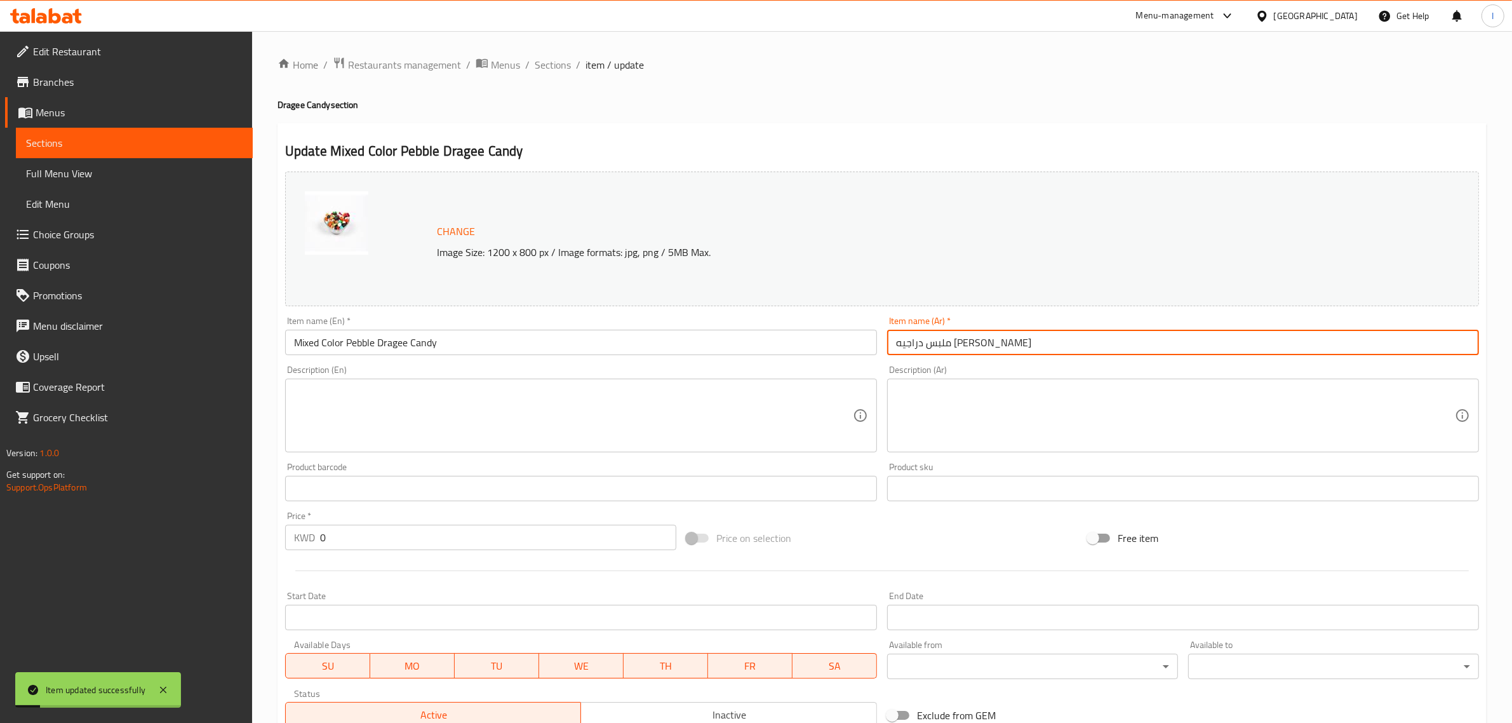
click at [918, 344] on input "ملبس دراجيه [PERSON_NAME]" at bounding box center [1183, 342] width 592 height 25
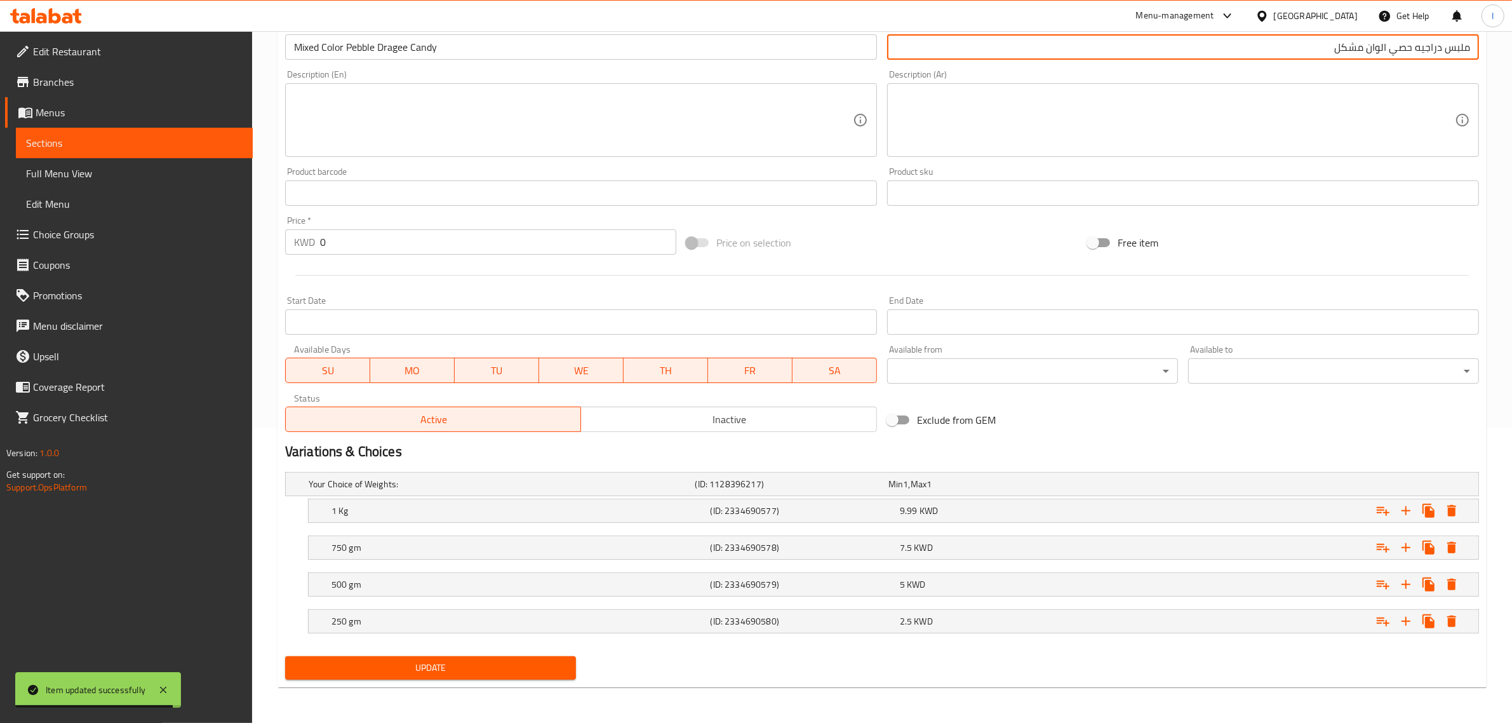
type input "ملبس دراجيه حصي الوان مشكل"
click at [545, 661] on span "Update" at bounding box center [430, 668] width 271 height 16
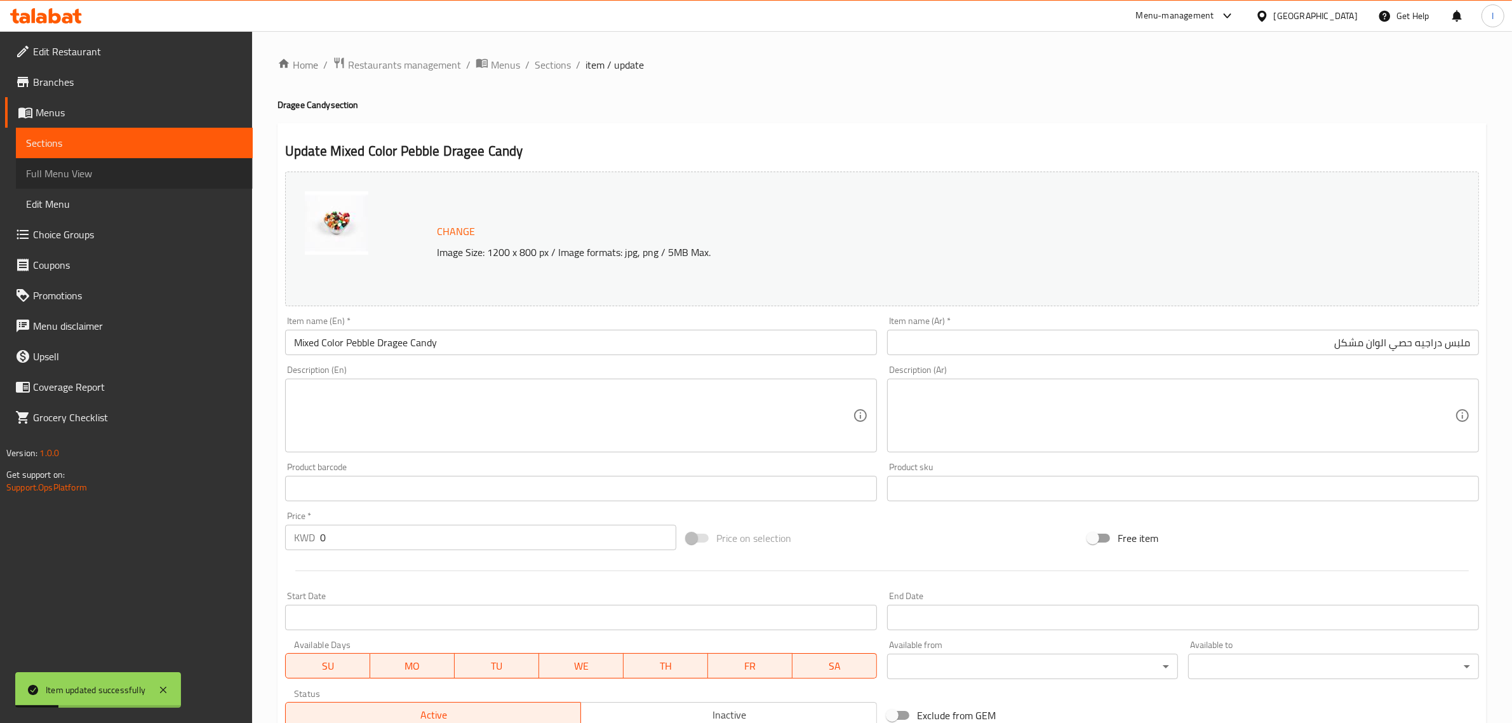
click at [133, 168] on span "Full Menu View" at bounding box center [134, 173] width 217 height 15
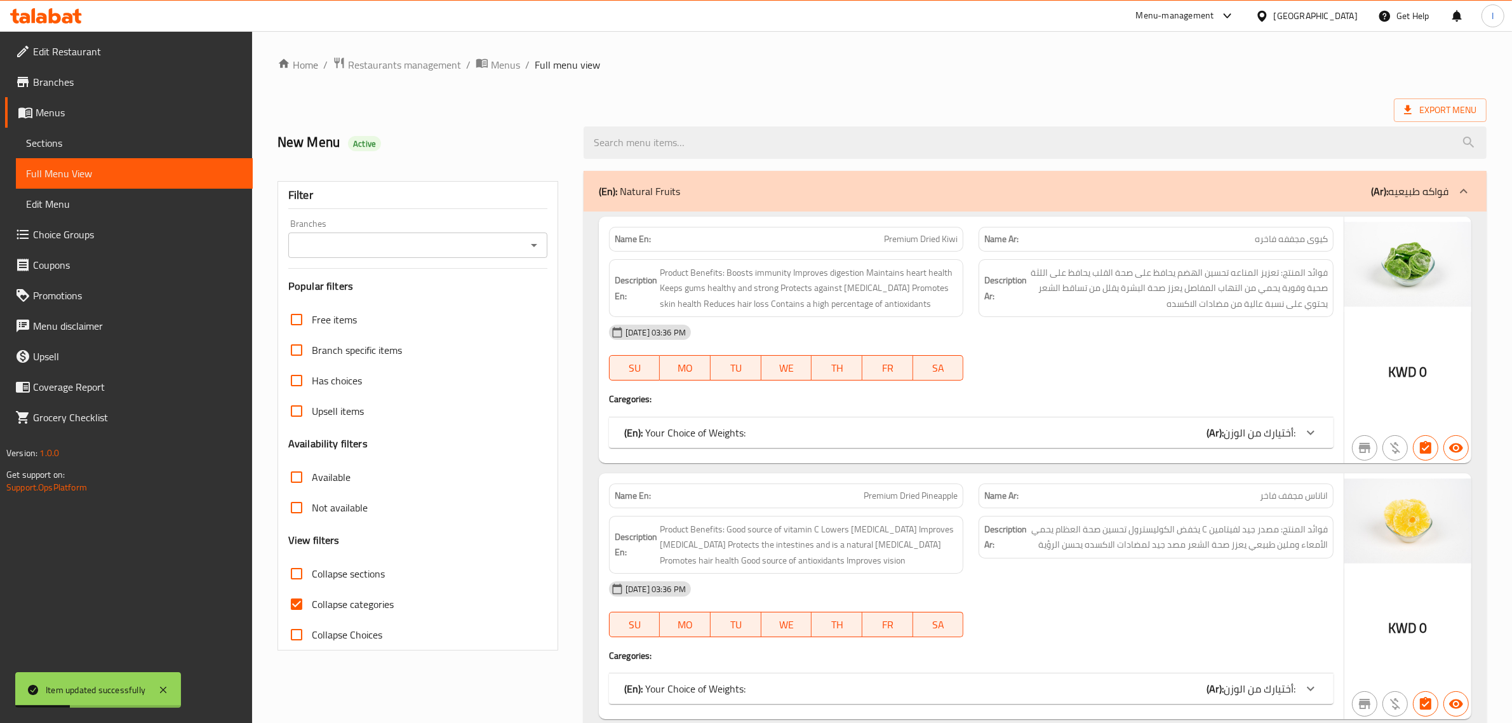
click at [302, 599] on input "Collapse categories" at bounding box center [296, 604] width 30 height 30
checkbox input "false"
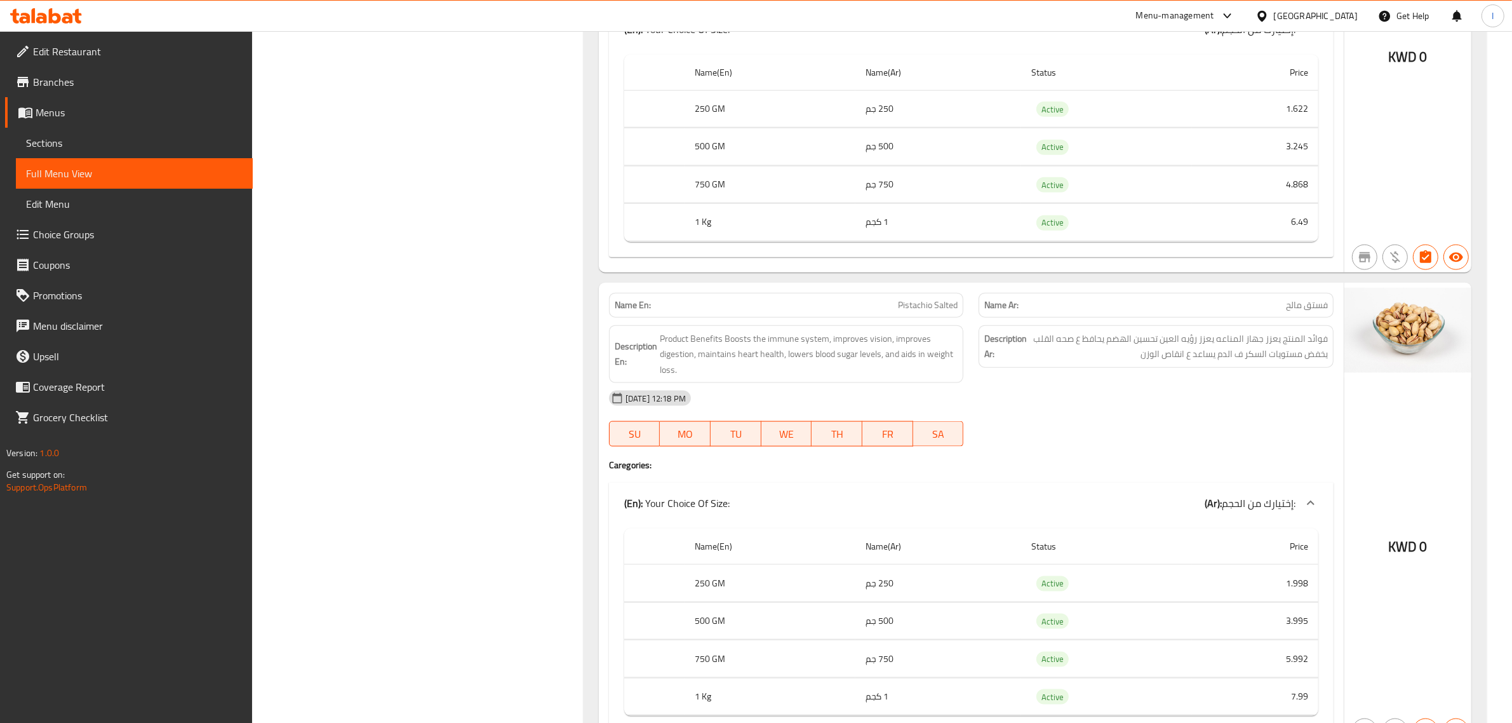
scroll to position [50249, 0]
